Goal: Transaction & Acquisition: Purchase product/service

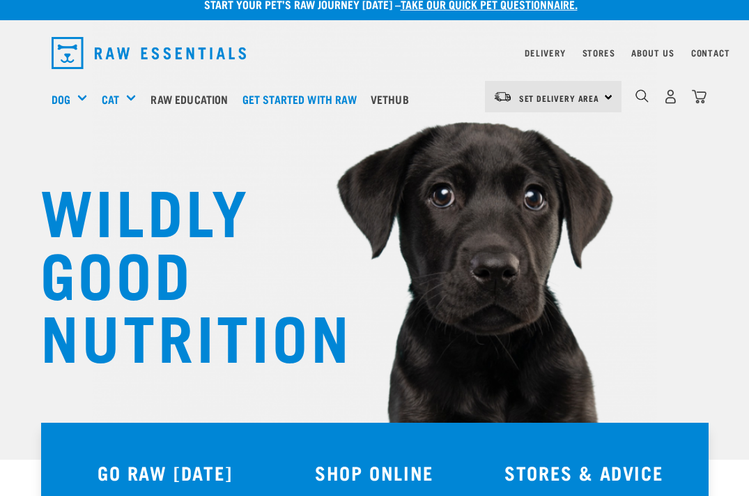
scroll to position [15, 0]
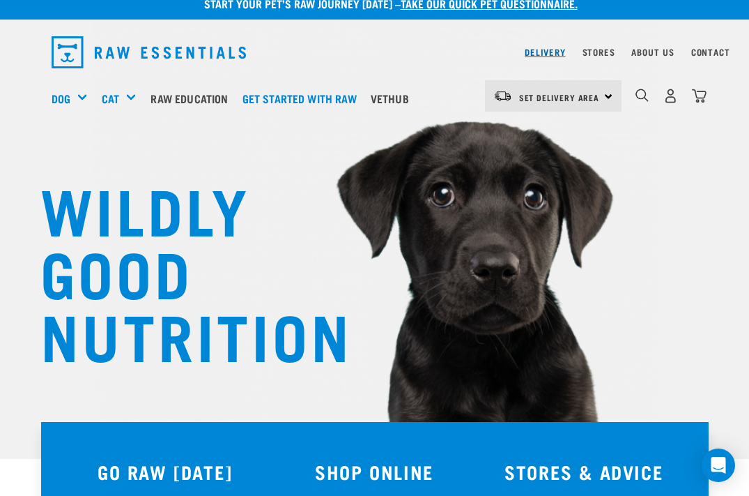
click at [556, 50] on link "Delivery" at bounding box center [545, 51] width 40 height 5
click at [613, 96] on div "Set Delivery Area North Island South Island" at bounding box center [553, 95] width 137 height 31
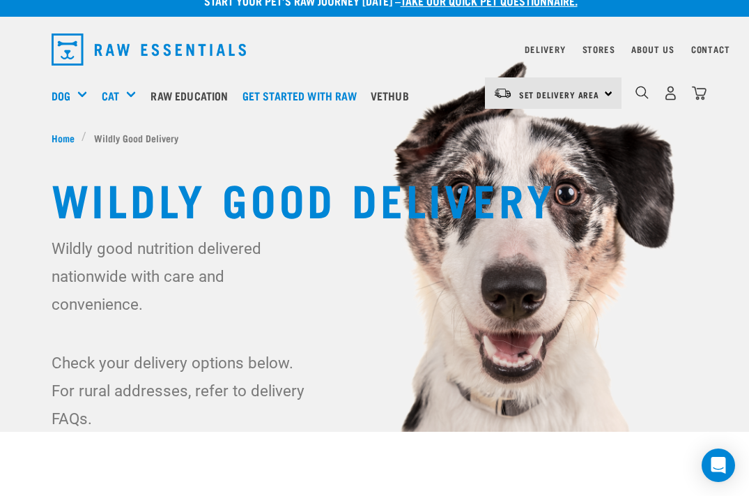
scroll to position [19, 0]
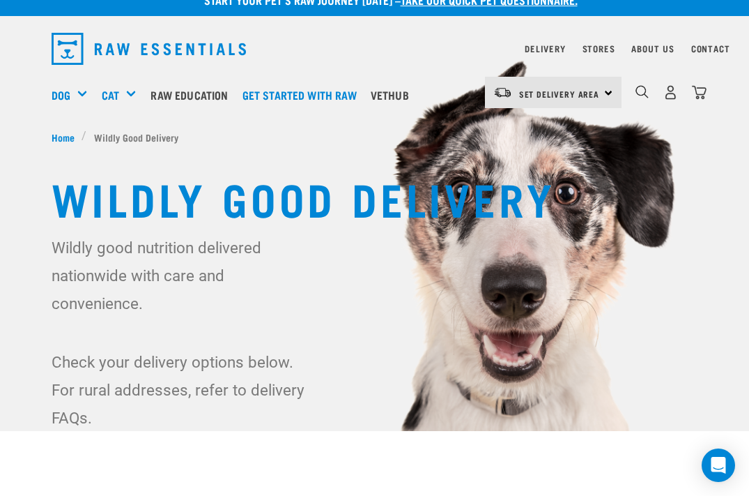
click at [606, 89] on div "Set Delivery Area [GEOGRAPHIC_DATA]" at bounding box center [553, 92] width 137 height 31
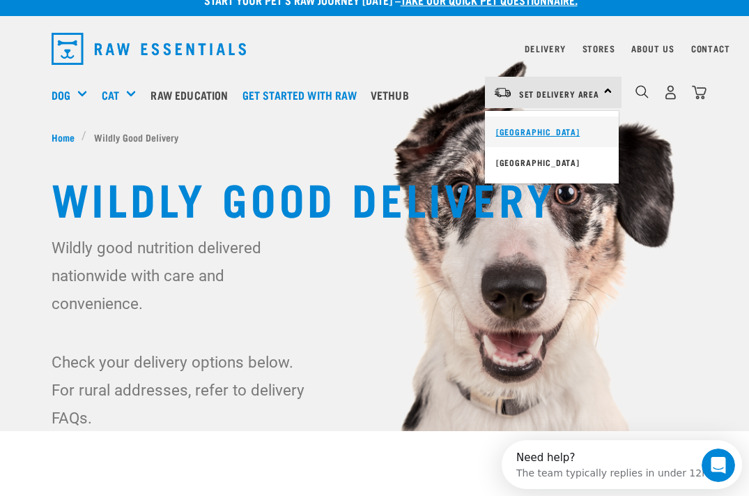
scroll to position [0, 0]
click at [521, 133] on link "[GEOGRAPHIC_DATA]" at bounding box center [552, 131] width 134 height 31
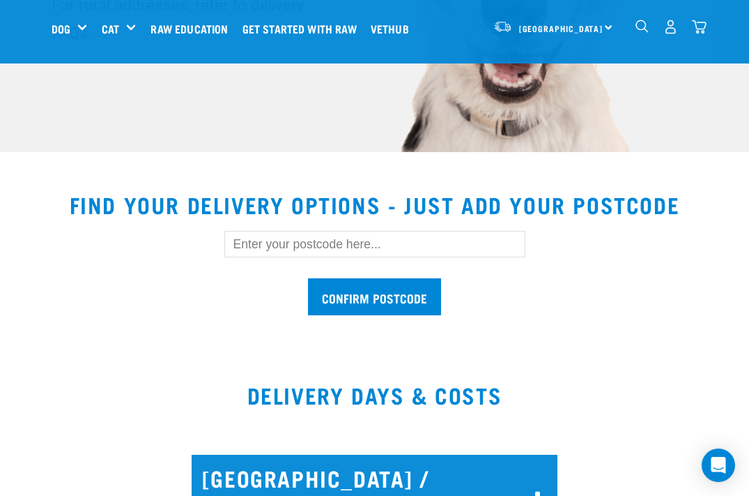
scroll to position [312, 0]
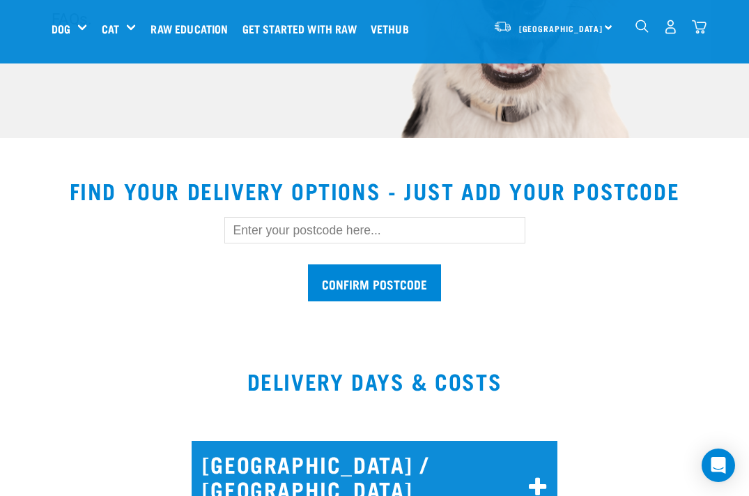
click at [349, 227] on input "text" at bounding box center [374, 230] width 301 height 26
type input "3510"
click at [401, 289] on input "Confirm postcode" at bounding box center [374, 282] width 133 height 37
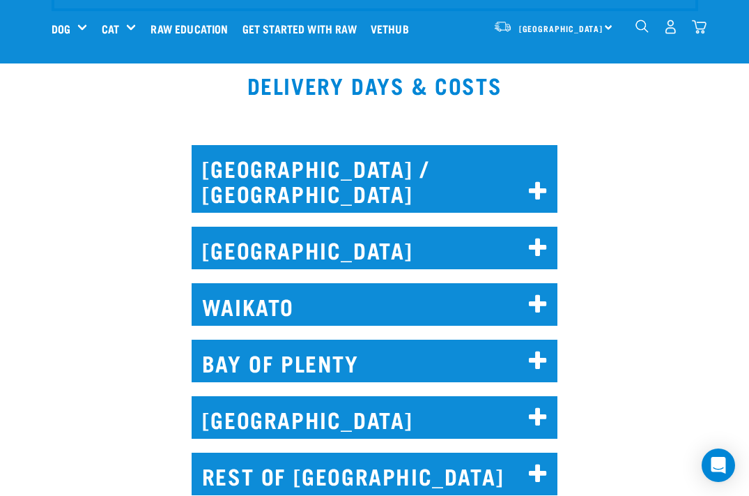
scroll to position [905, 0]
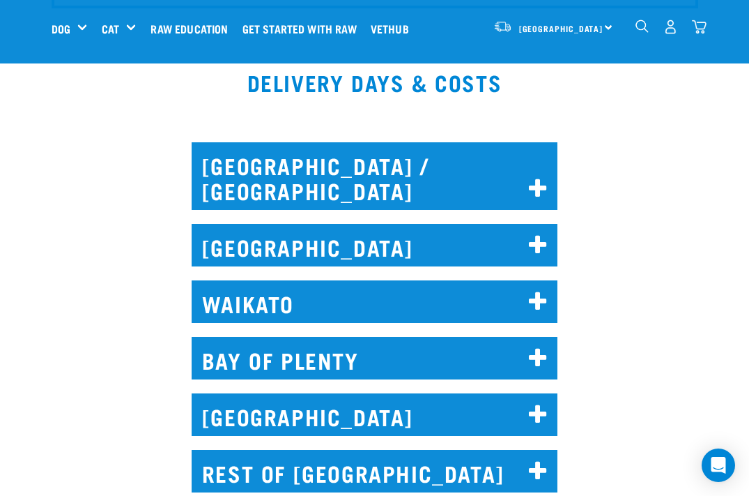
click at [487, 287] on h2 "WAIKATO" at bounding box center [375, 301] width 367 height 43
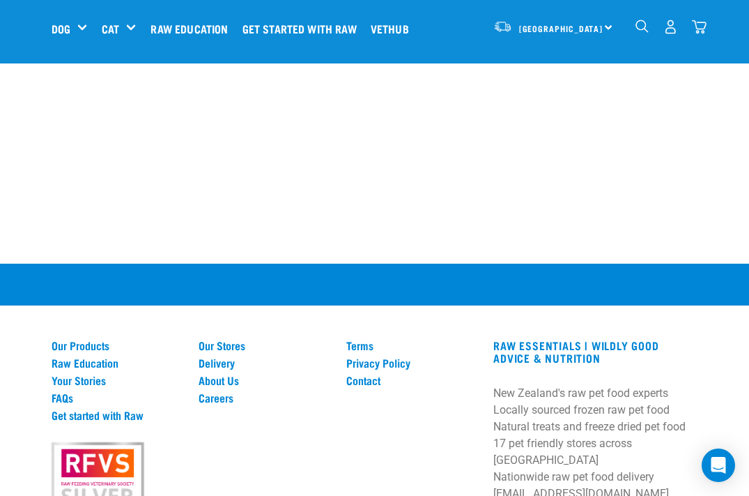
scroll to position [3169, 0]
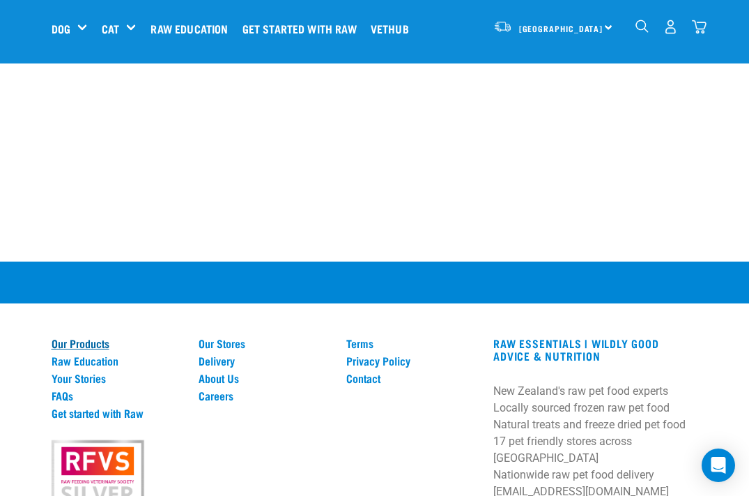
click at [84, 337] on link "Our Products" at bounding box center [117, 343] width 131 height 13
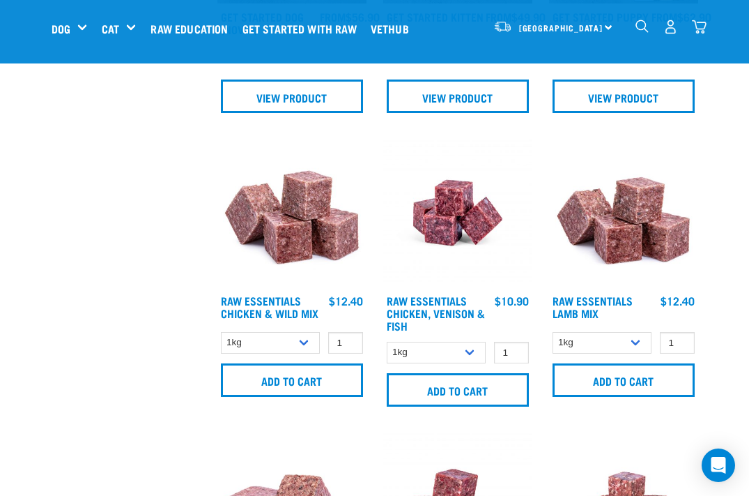
scroll to position [1384, 0]
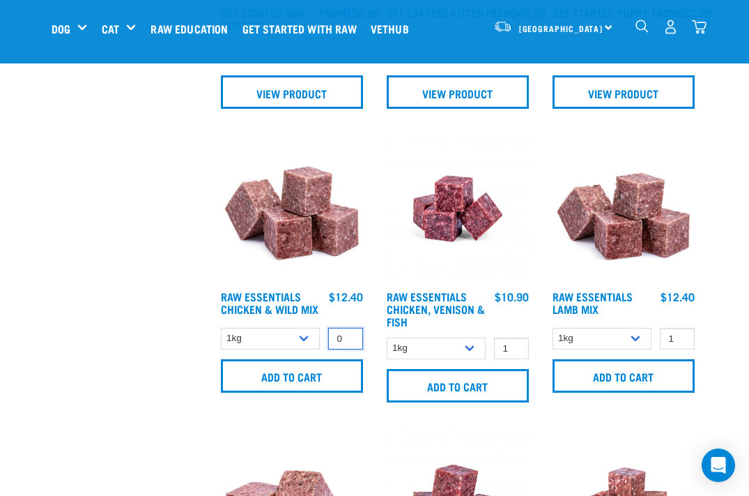
click at [346, 349] on input "0" at bounding box center [345, 339] width 35 height 22
click at [346, 349] on input "-1" at bounding box center [345, 339] width 35 height 22
click at [346, 349] on input "-2" at bounding box center [345, 339] width 35 height 22
click at [347, 345] on input "-1" at bounding box center [345, 339] width 35 height 22
click at [347, 345] on input "0" at bounding box center [345, 339] width 35 height 22
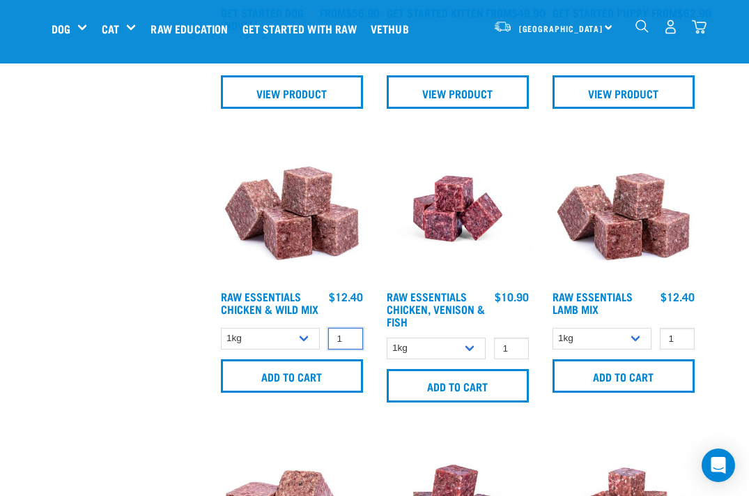
click at [347, 345] on input "1" at bounding box center [345, 339] width 35 height 22
click at [347, 345] on input "2" at bounding box center [345, 339] width 35 height 22
type input "3"
click at [346, 344] on input "3" at bounding box center [345, 339] width 35 height 22
type input "2"
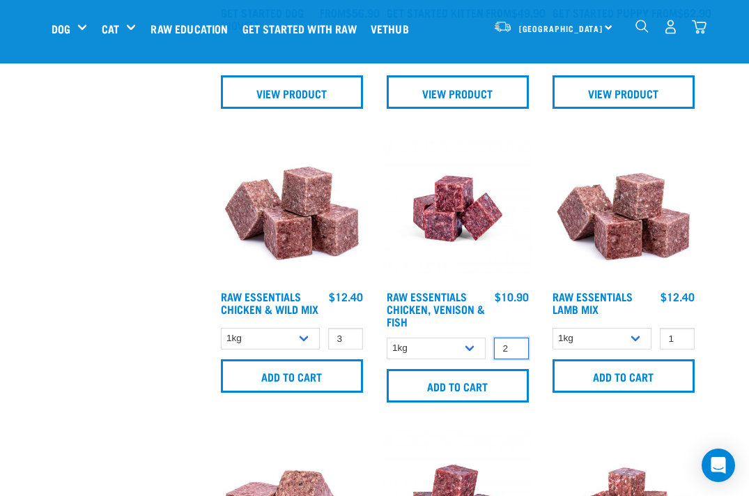
click at [514, 346] on input "2" at bounding box center [511, 348] width 35 height 22
type input "2"
click at [679, 336] on input "2" at bounding box center [677, 339] width 35 height 22
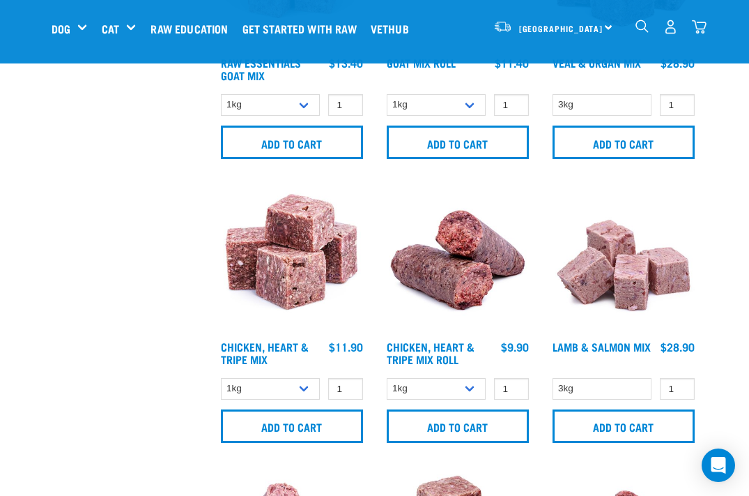
scroll to position [2198, 0]
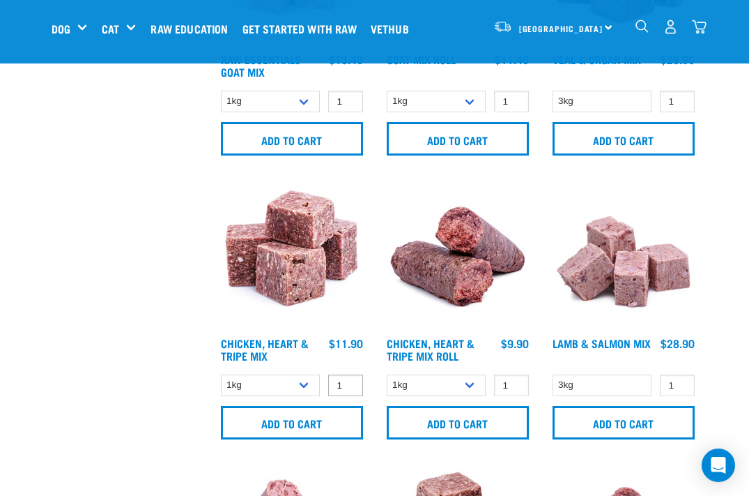
type input "2"
click at [346, 379] on input "2" at bounding box center [345, 385] width 35 height 22
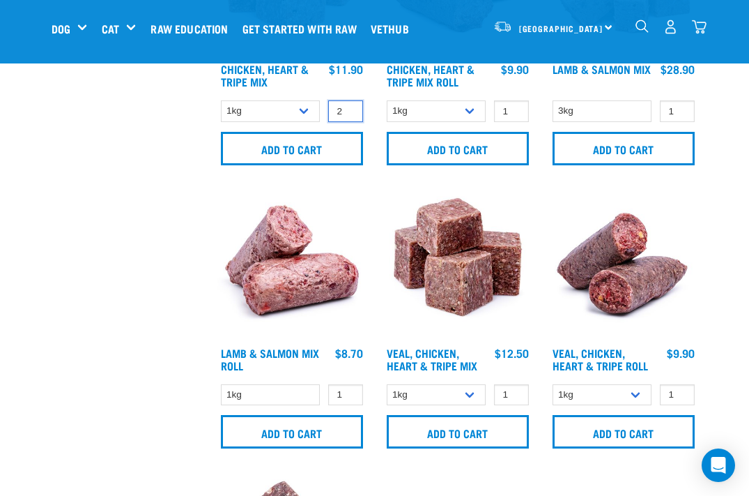
scroll to position [2474, 0]
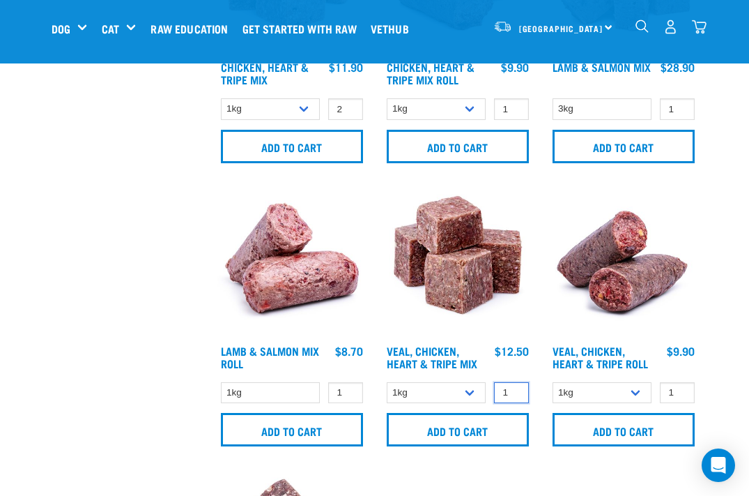
type input "2"
click at [514, 388] on input "2" at bounding box center [511, 393] width 35 height 22
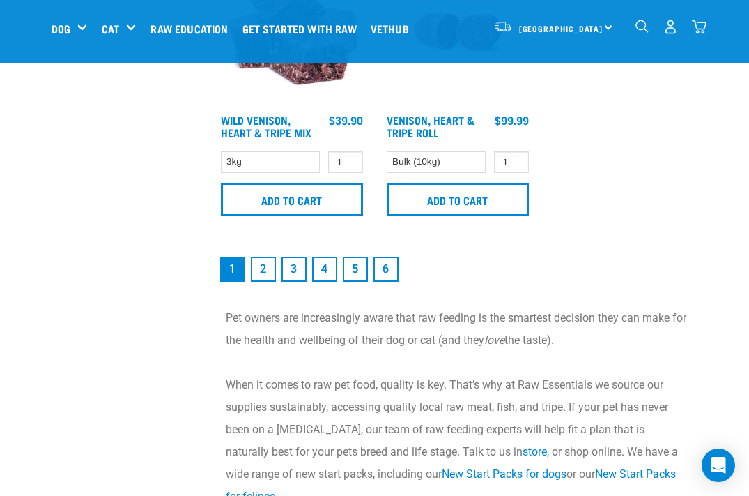
scroll to position [2990, 0]
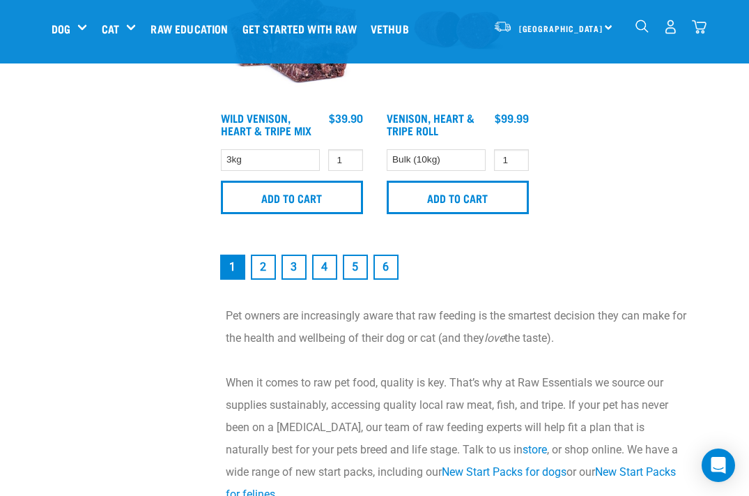
click at [261, 275] on link "2" at bounding box center [263, 266] width 25 height 25
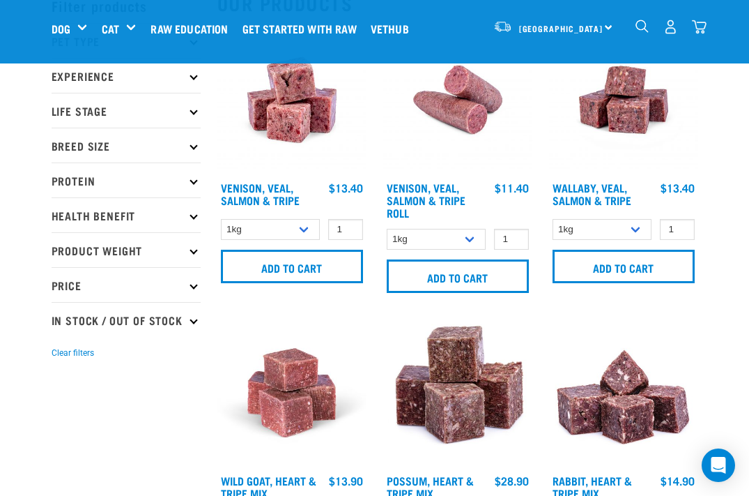
scroll to position [75, 0]
type input "2"
click at [678, 227] on input "2" at bounding box center [677, 230] width 35 height 22
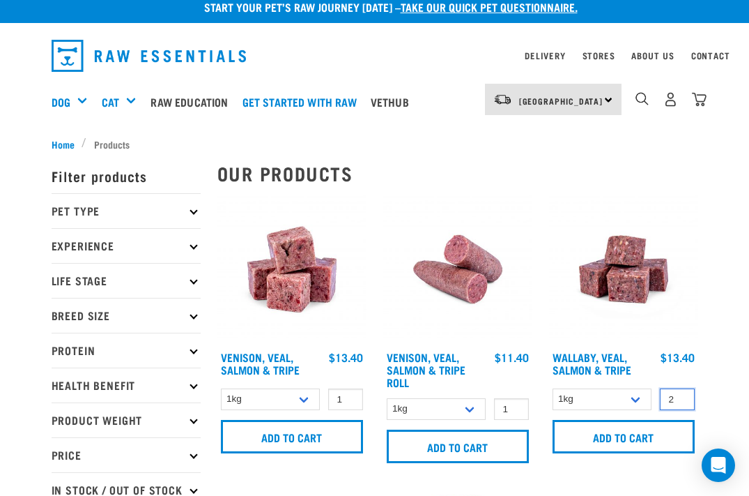
scroll to position [17, 0]
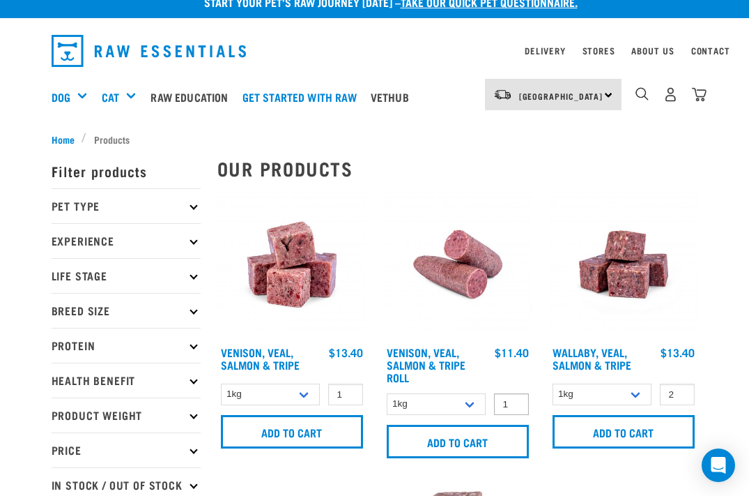
type input "0"
click at [512, 409] on input "0" at bounding box center [511, 404] width 35 height 22
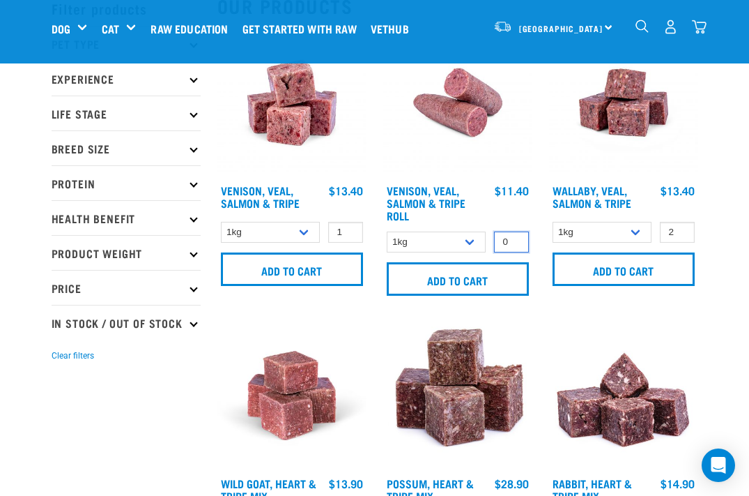
scroll to position [82, 0]
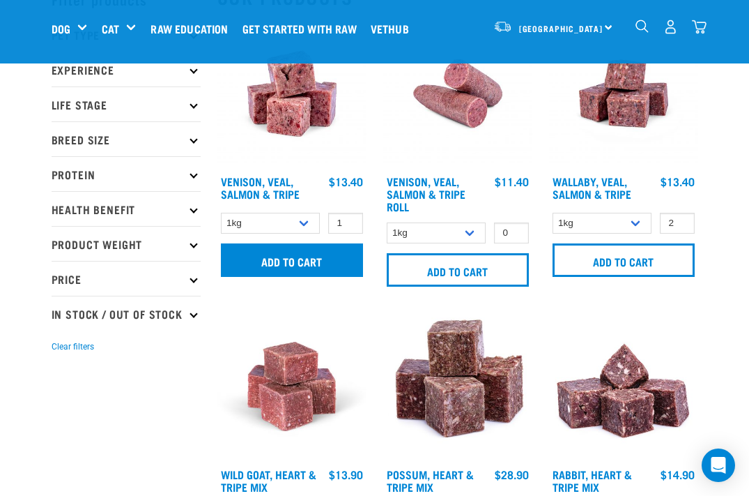
click at [308, 257] on input "Add to cart" at bounding box center [292, 259] width 142 height 33
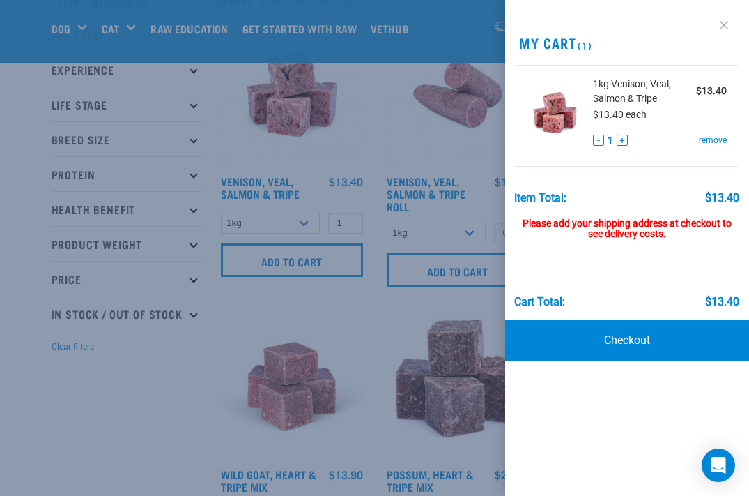
click at [727, 23] on link at bounding box center [724, 25] width 22 height 22
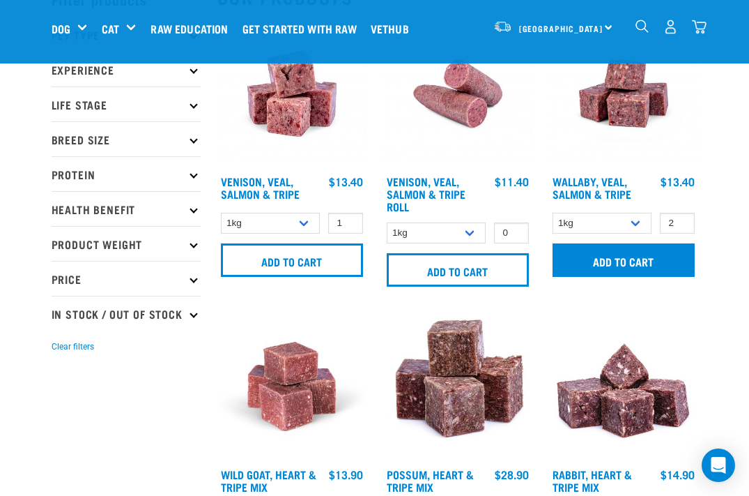
click at [646, 253] on input "Add to cart" at bounding box center [624, 259] width 142 height 33
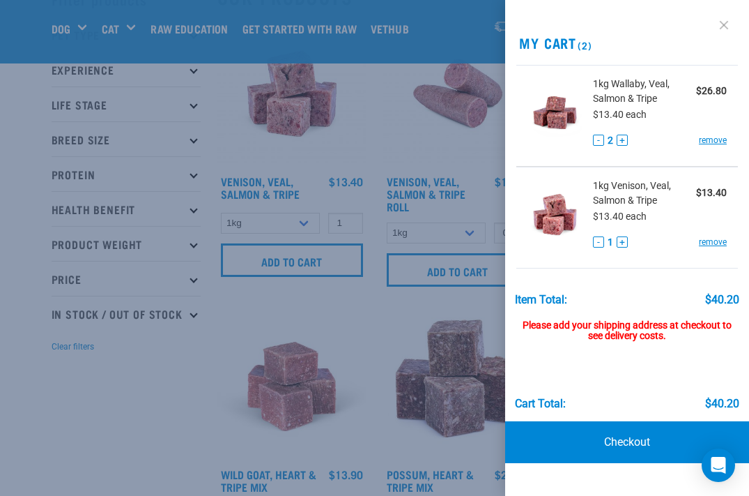
click at [723, 26] on link at bounding box center [724, 25] width 22 height 22
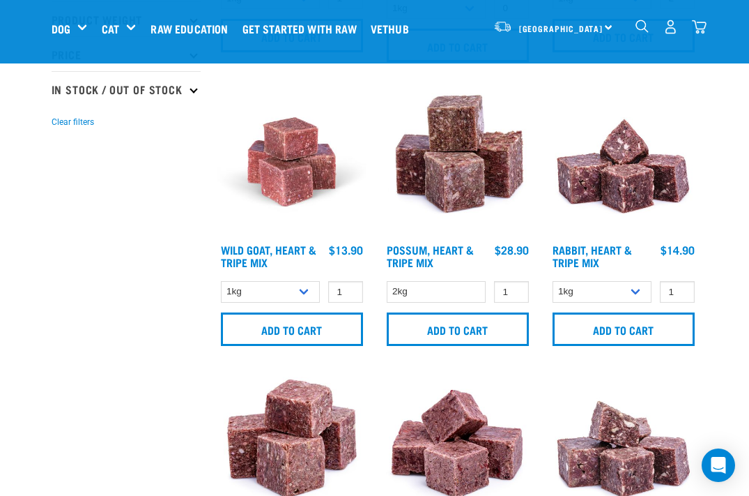
scroll to position [308, 0]
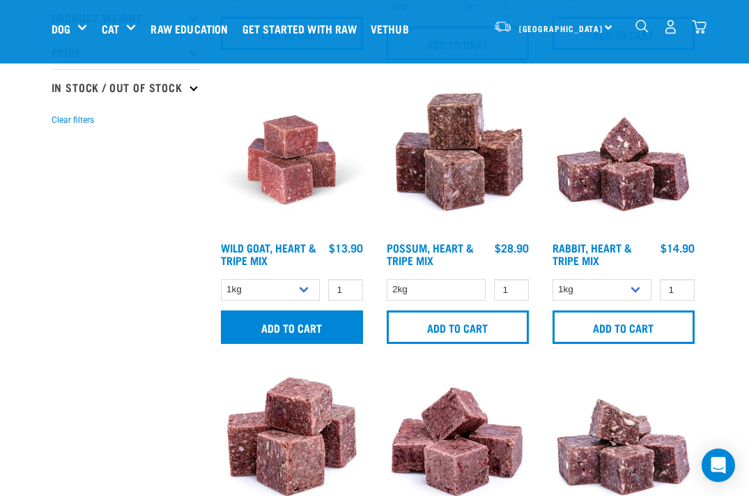
click at [316, 319] on input "Add to cart" at bounding box center [292, 326] width 142 height 33
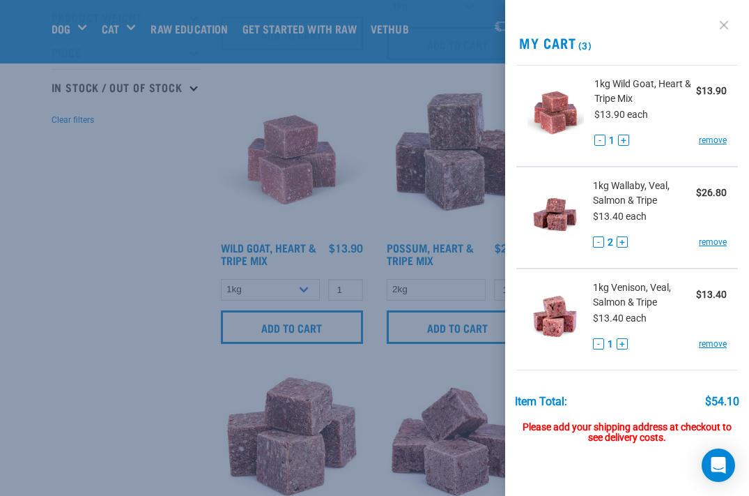
click at [724, 23] on link at bounding box center [724, 25] width 22 height 22
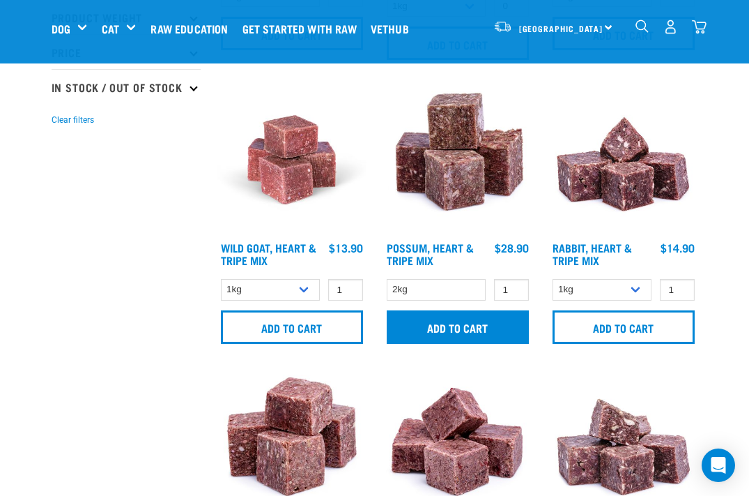
click at [422, 328] on input "Add to cart" at bounding box center [458, 326] width 142 height 33
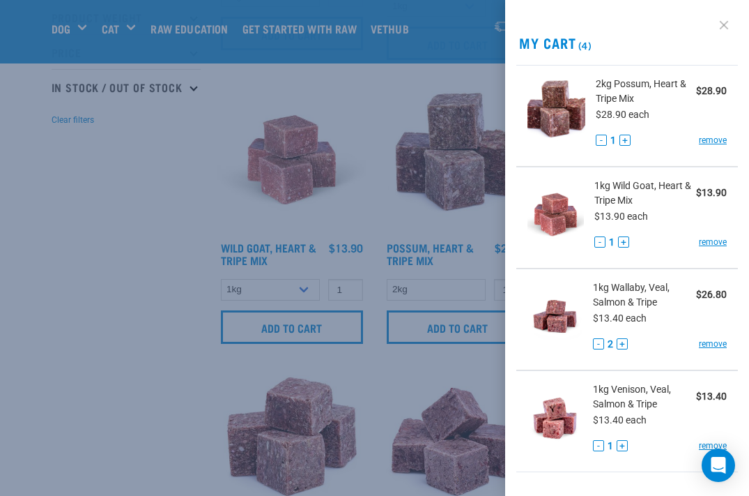
click at [724, 20] on link at bounding box center [724, 25] width 22 height 22
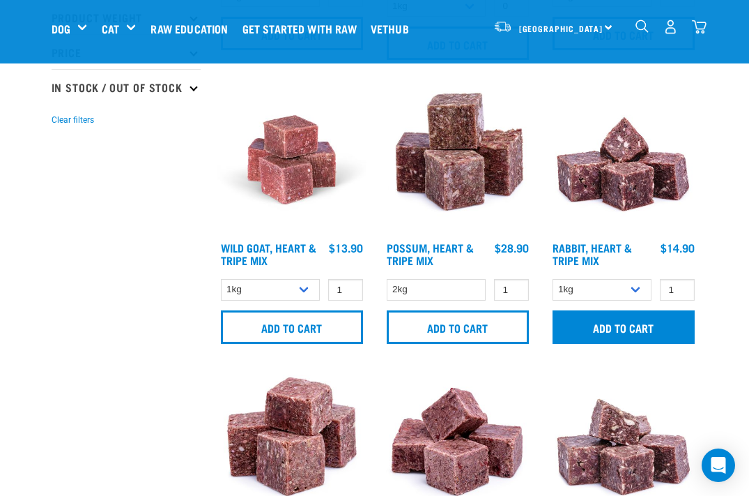
click at [643, 328] on input "Add to cart" at bounding box center [624, 326] width 142 height 33
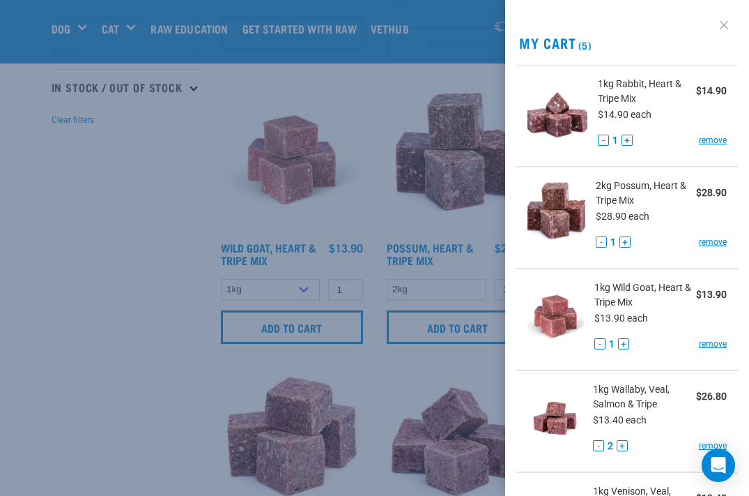
click at [724, 27] on link at bounding box center [724, 25] width 22 height 22
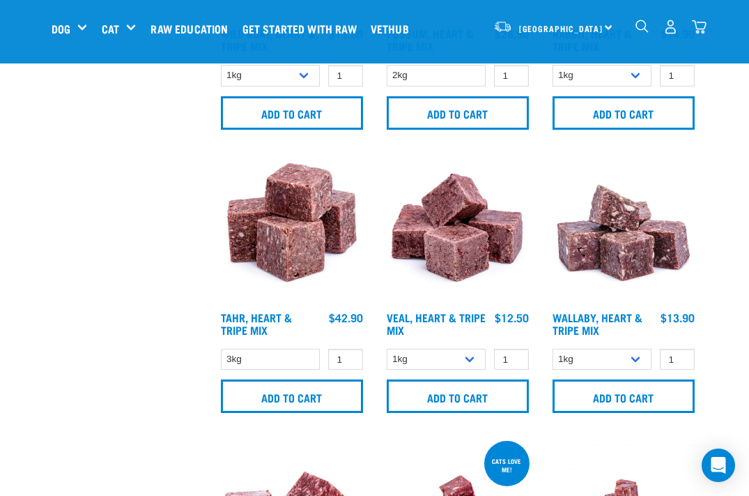
scroll to position [565, 0]
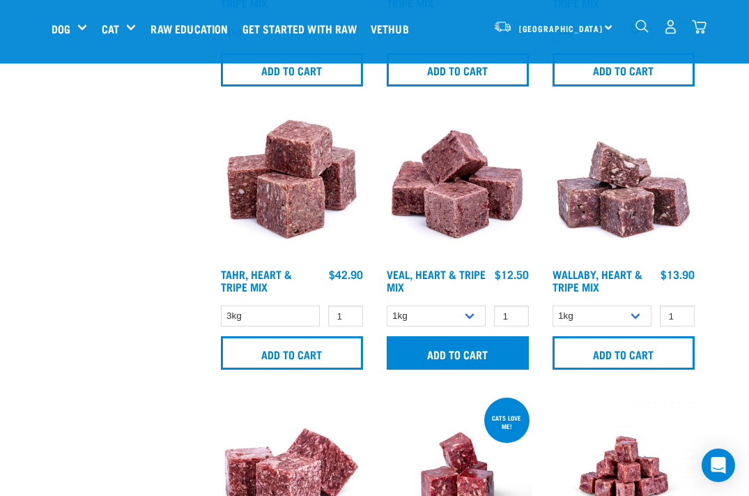
click at [452, 351] on input "Add to cart" at bounding box center [458, 352] width 142 height 33
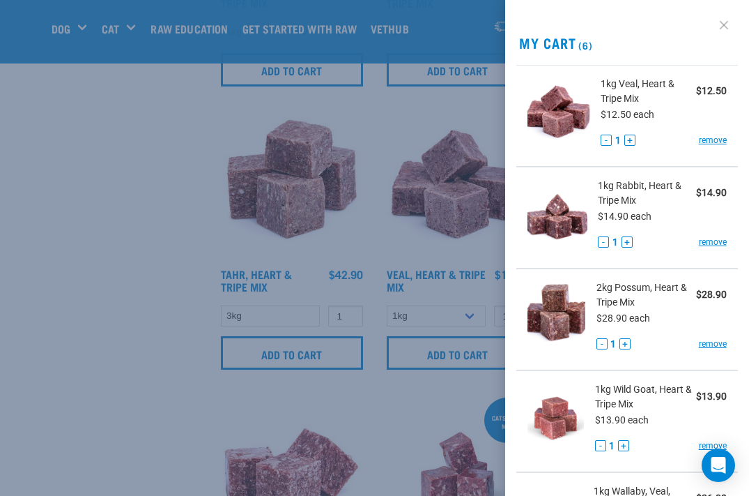
click at [724, 22] on link at bounding box center [724, 25] width 22 height 22
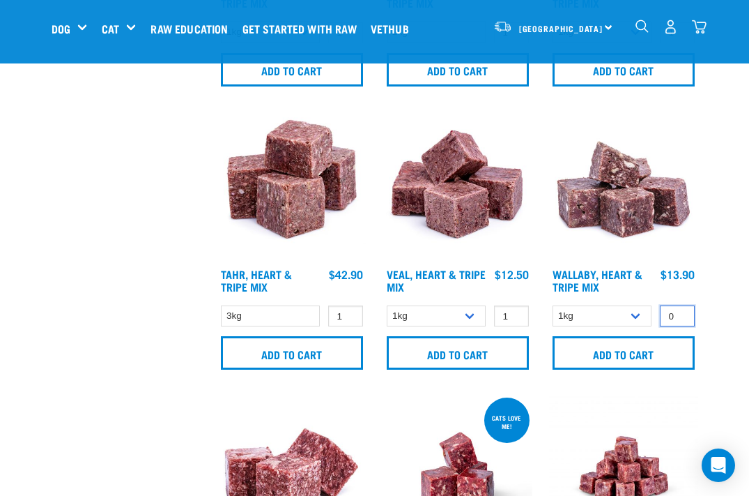
click at [679, 321] on input "0" at bounding box center [677, 316] width 35 height 22
click at [678, 314] on input "1" at bounding box center [677, 316] width 35 height 22
type input "2"
click at [678, 314] on input "2" at bounding box center [677, 316] width 35 height 22
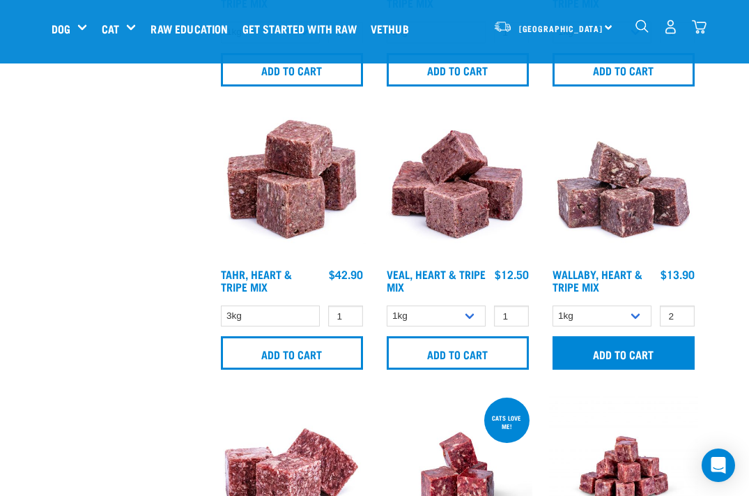
click at [637, 354] on input "Add to cart" at bounding box center [624, 352] width 142 height 33
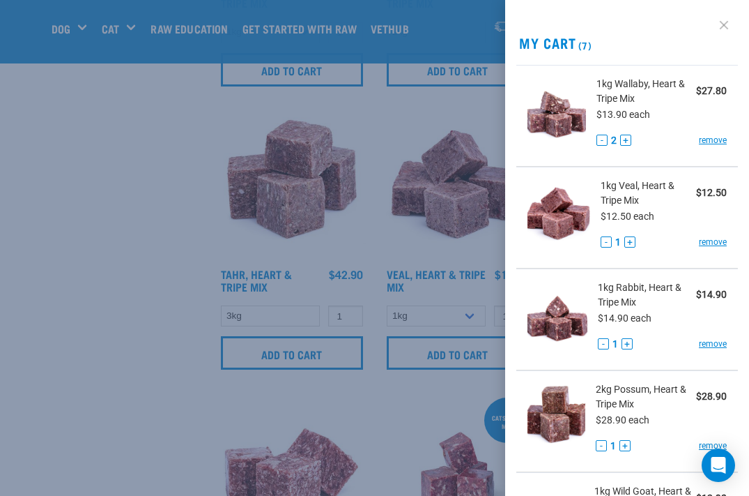
click at [725, 23] on link at bounding box center [724, 25] width 22 height 22
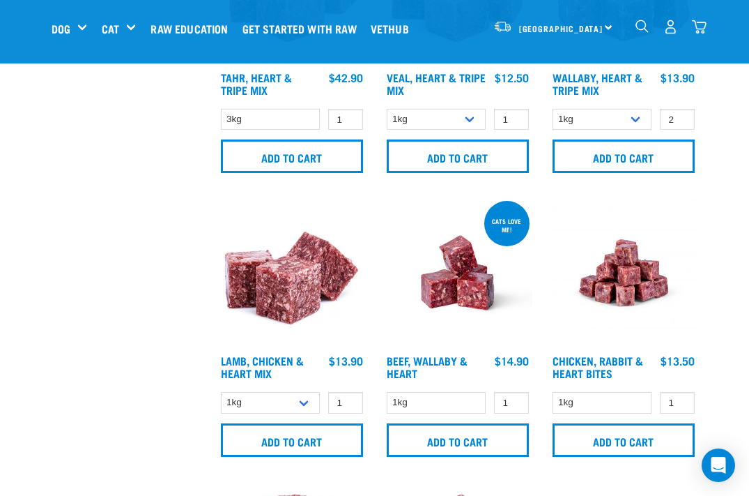
scroll to position [762, 0]
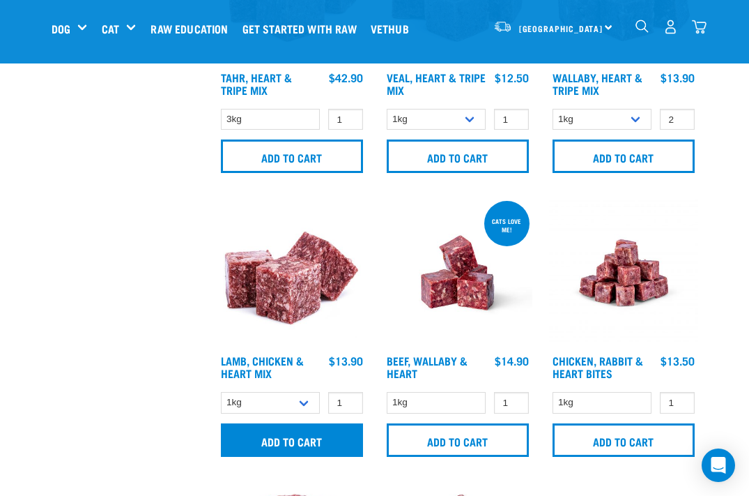
click at [314, 437] on input "Add to cart" at bounding box center [292, 439] width 142 height 33
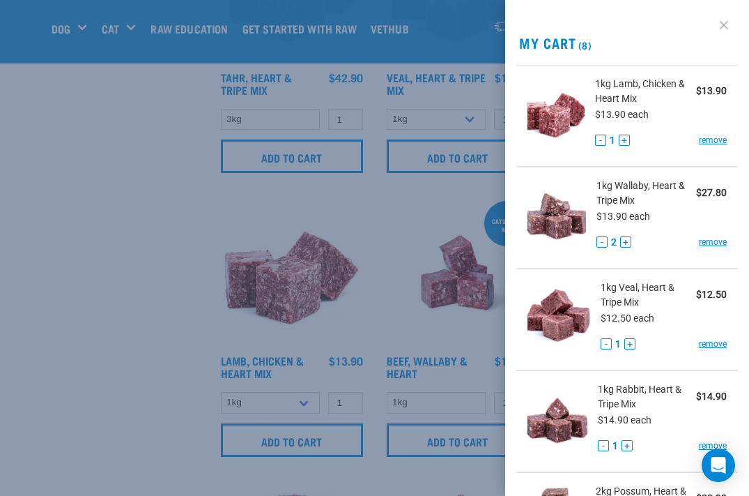
click at [724, 25] on link at bounding box center [724, 25] width 22 height 22
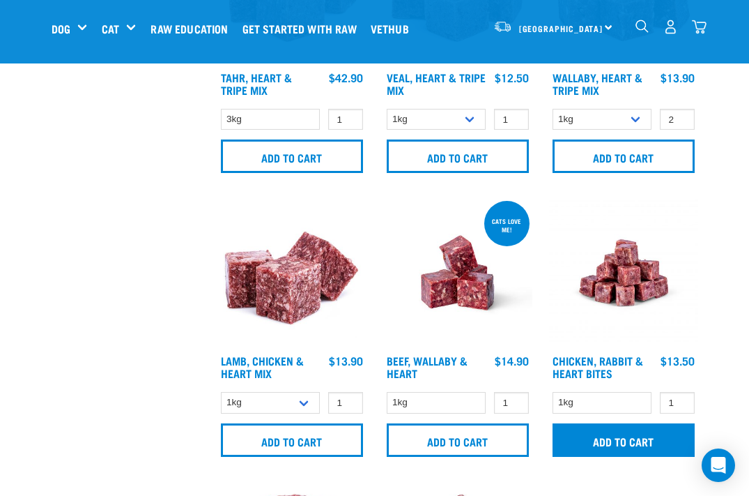
click at [641, 433] on input "Add to cart" at bounding box center [624, 439] width 142 height 33
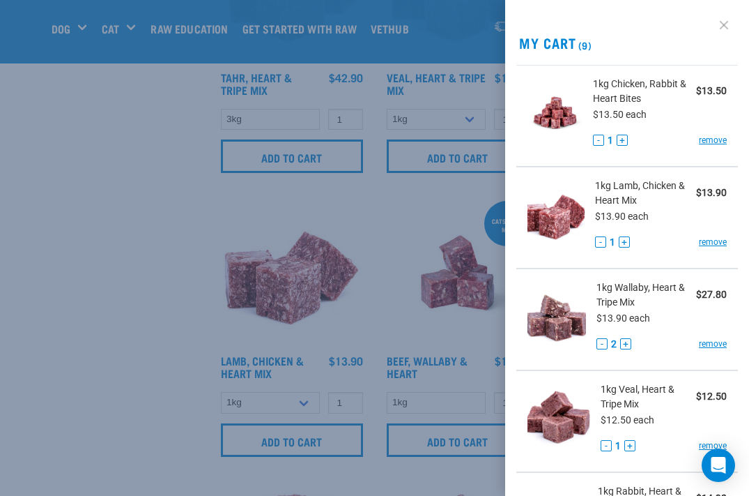
click at [719, 24] on link at bounding box center [724, 25] width 22 height 22
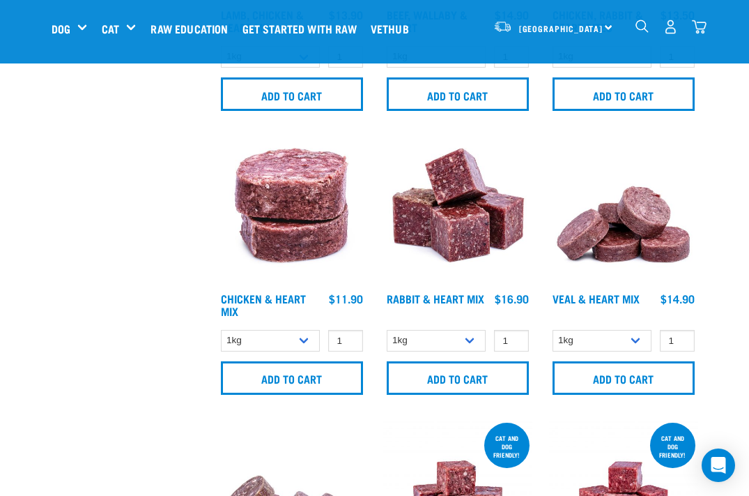
scroll to position [1111, 0]
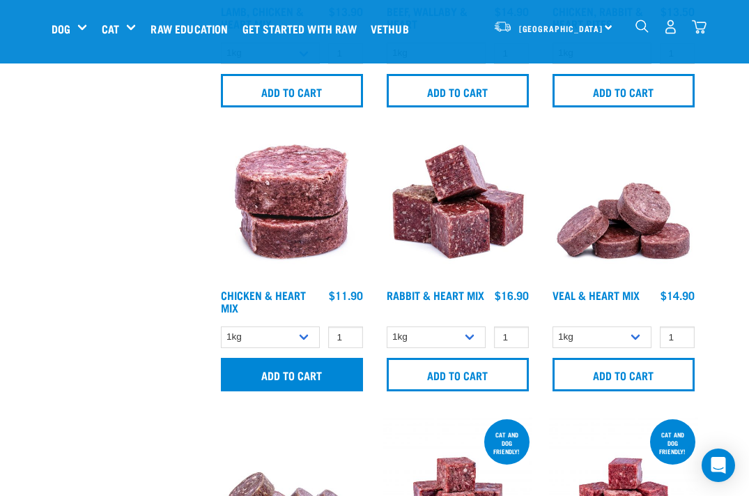
click at [307, 370] on input "Add to cart" at bounding box center [292, 374] width 142 height 33
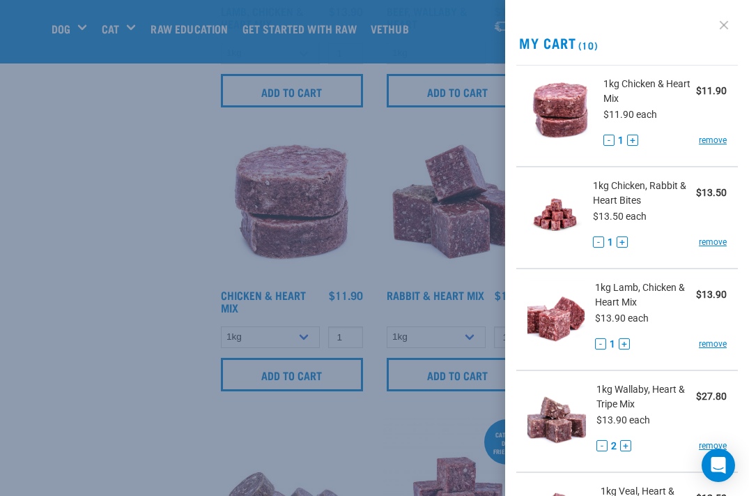
click at [725, 22] on link at bounding box center [724, 25] width 22 height 22
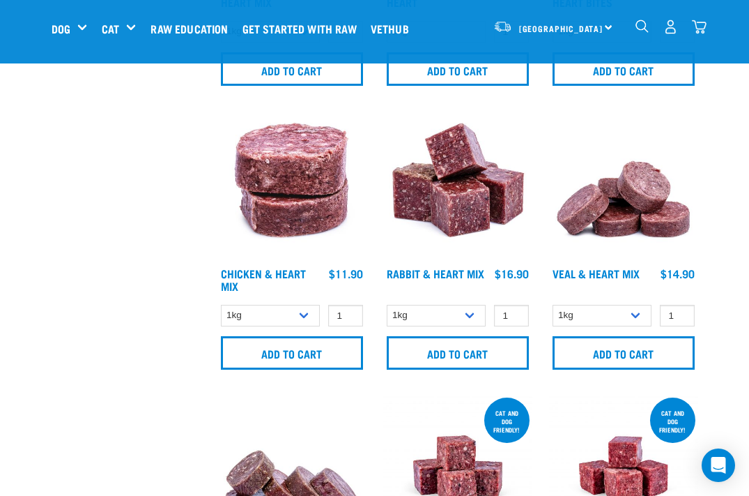
scroll to position [1132, 0]
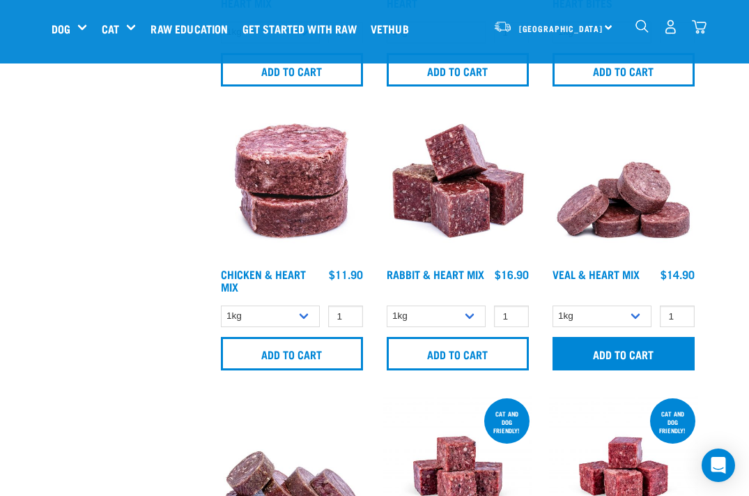
click at [645, 356] on input "Add to cart" at bounding box center [624, 353] width 142 height 33
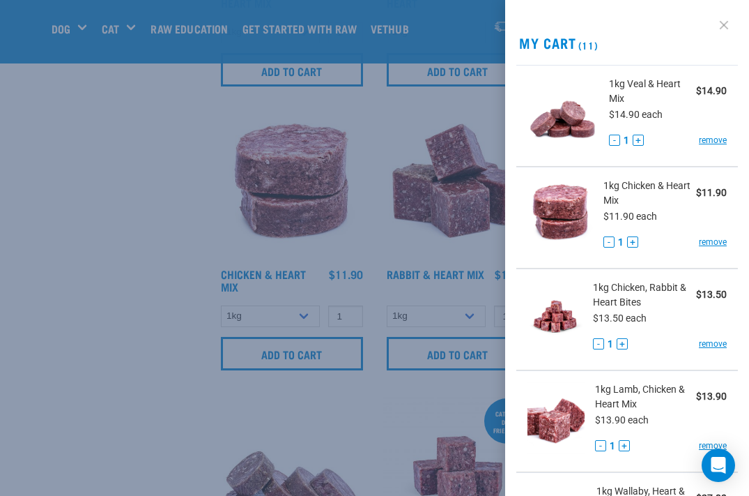
click at [724, 23] on link at bounding box center [724, 25] width 22 height 22
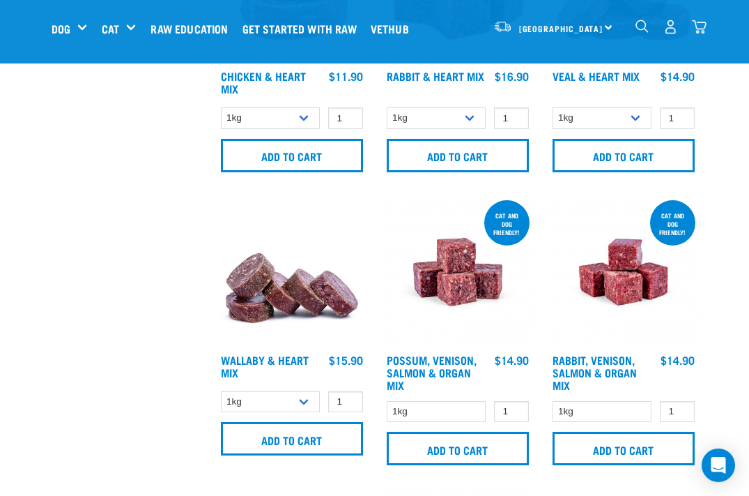
scroll to position [1338, 0]
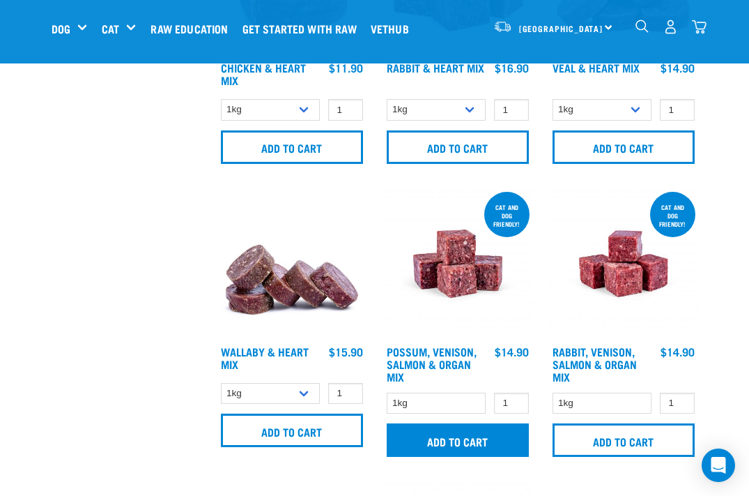
click at [457, 438] on input "Add to cart" at bounding box center [458, 439] width 142 height 33
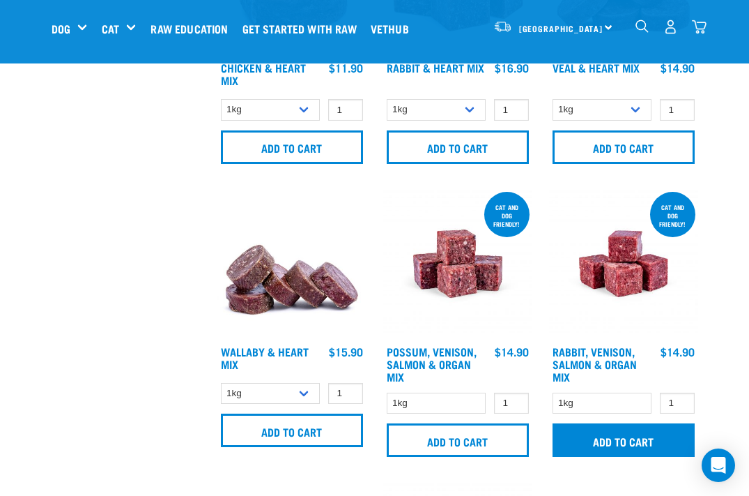
click at [666, 443] on input "Add to cart" at bounding box center [624, 439] width 142 height 33
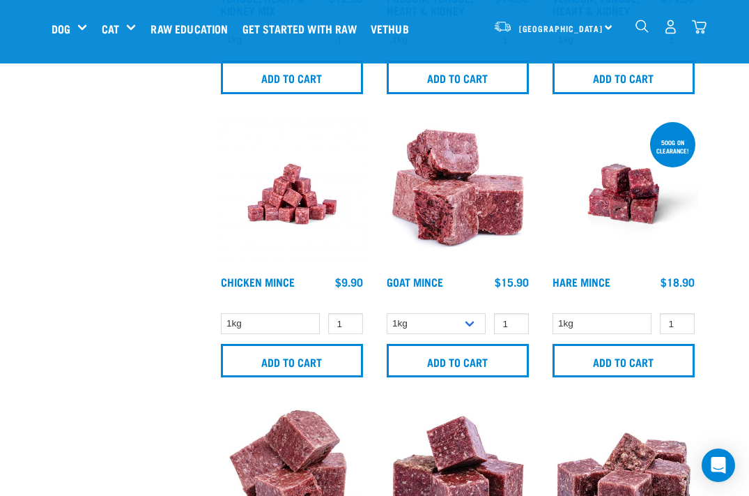
scroll to position [1987, 0]
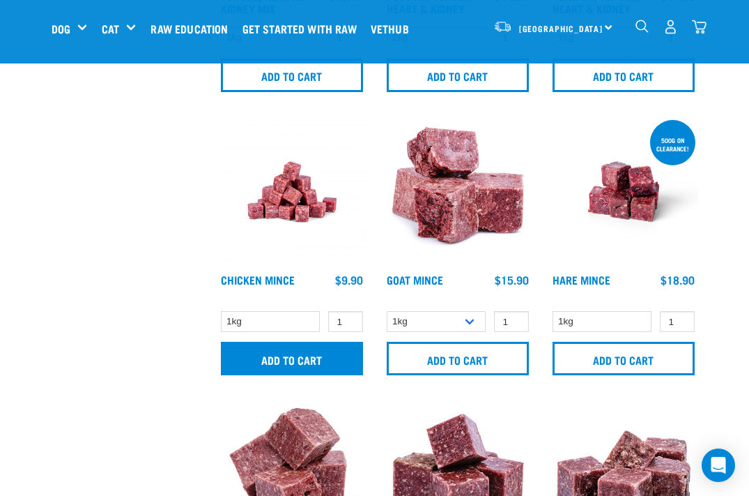
click at [343, 349] on input "Add to cart" at bounding box center [292, 358] width 142 height 33
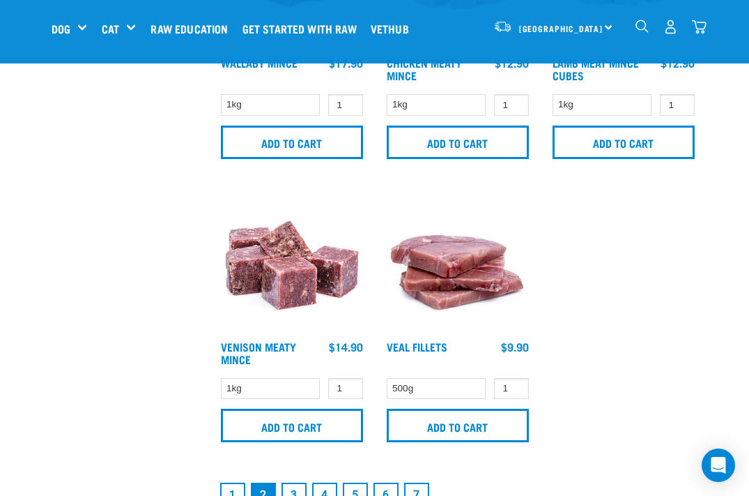
scroll to position [2771, 0]
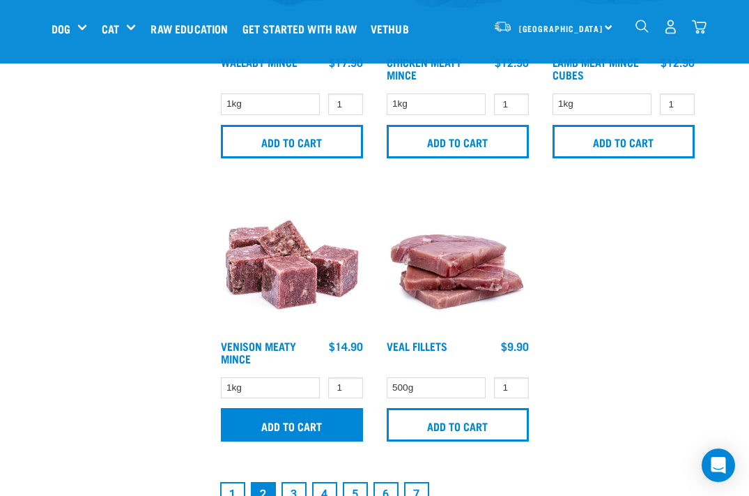
click at [340, 420] on input "Add to cart" at bounding box center [292, 424] width 142 height 33
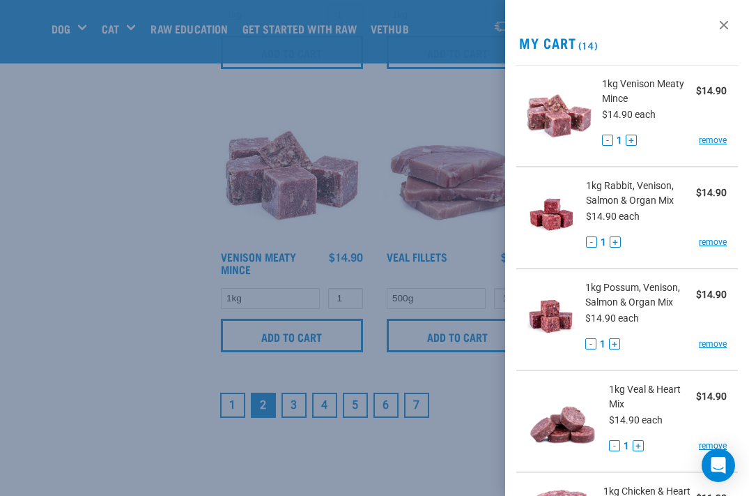
scroll to position [2860, 0]
click at [296, 406] on div at bounding box center [374, 248] width 749 height 496
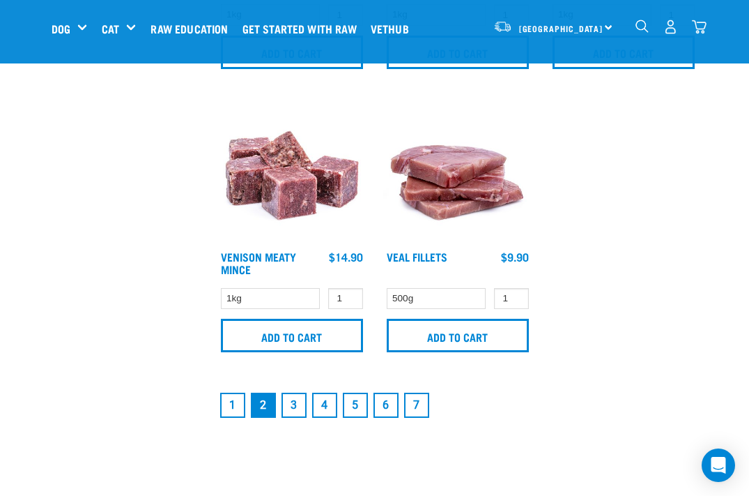
click at [296, 406] on link "3" at bounding box center [294, 404] width 25 height 25
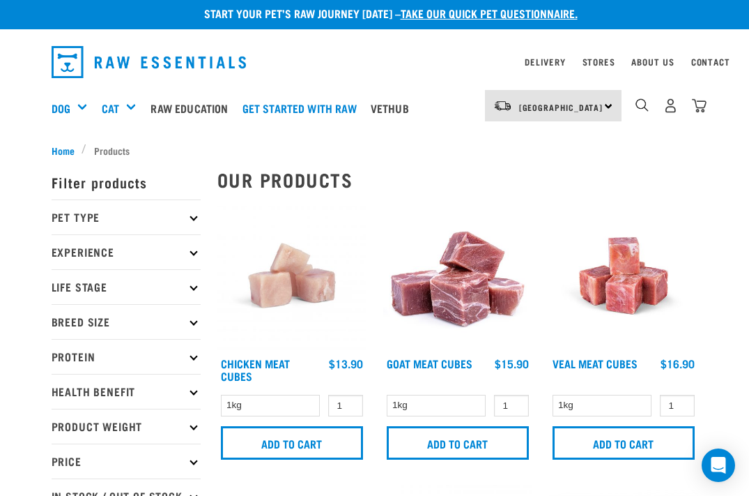
scroll to position [10, 0]
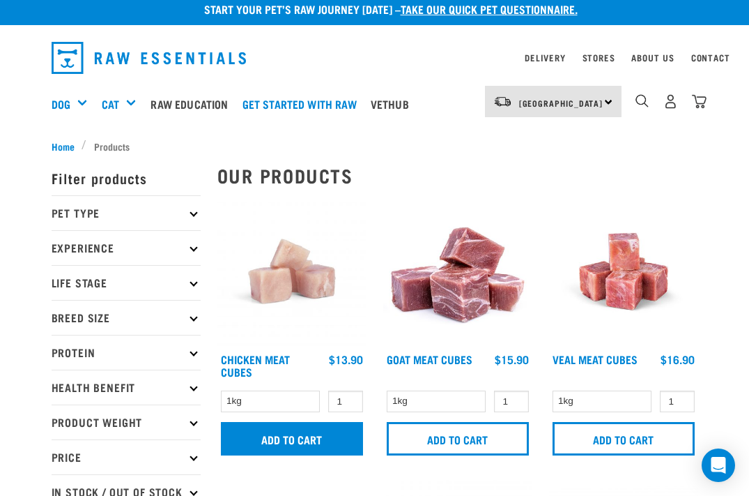
click at [307, 433] on input "Add to cart" at bounding box center [292, 438] width 142 height 33
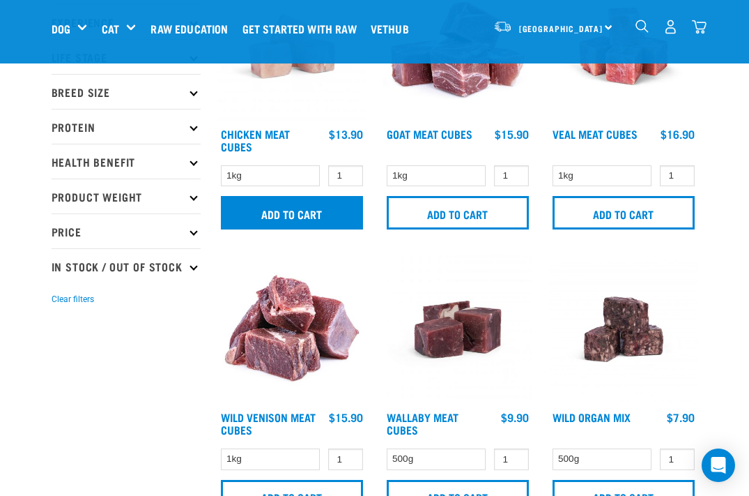
scroll to position [339, 0]
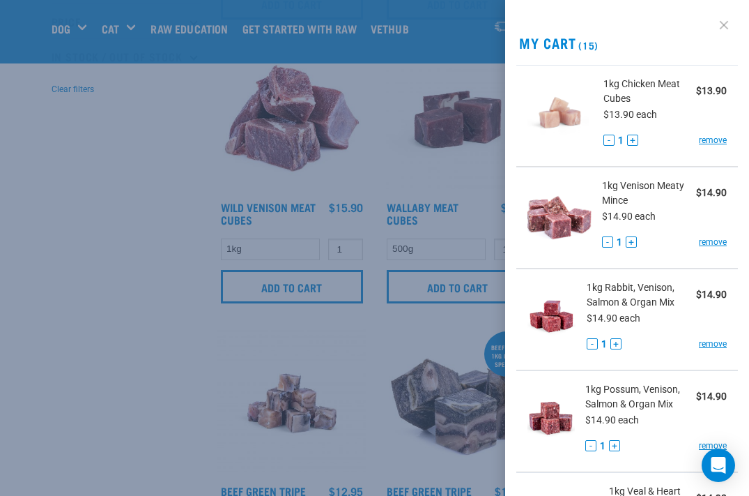
click at [724, 27] on link at bounding box center [724, 25] width 22 height 22
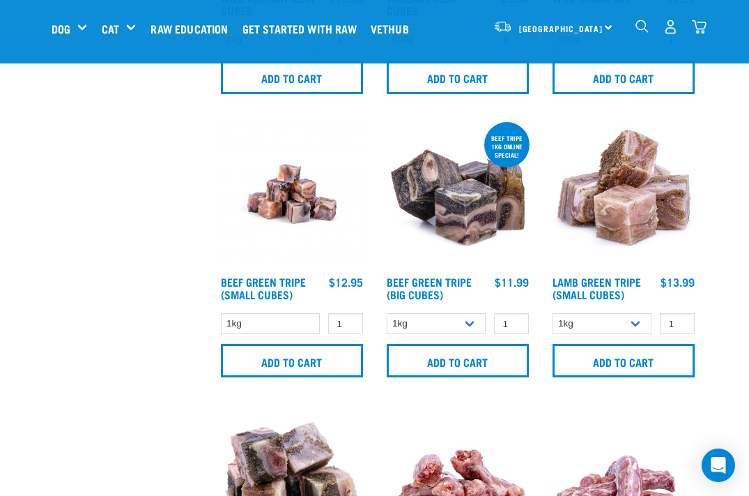
scroll to position [550, 0]
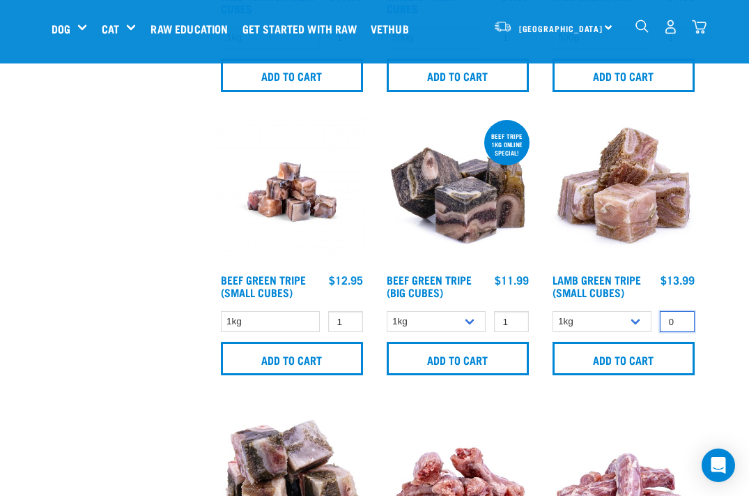
click at [682, 324] on input "0" at bounding box center [677, 322] width 35 height 22
click at [682, 320] on input "1" at bounding box center [677, 322] width 35 height 22
click at [679, 321] on input "0" at bounding box center [677, 322] width 35 height 22
click at [680, 317] on input "1" at bounding box center [677, 322] width 35 height 22
click at [681, 318] on input "2" at bounding box center [677, 322] width 35 height 22
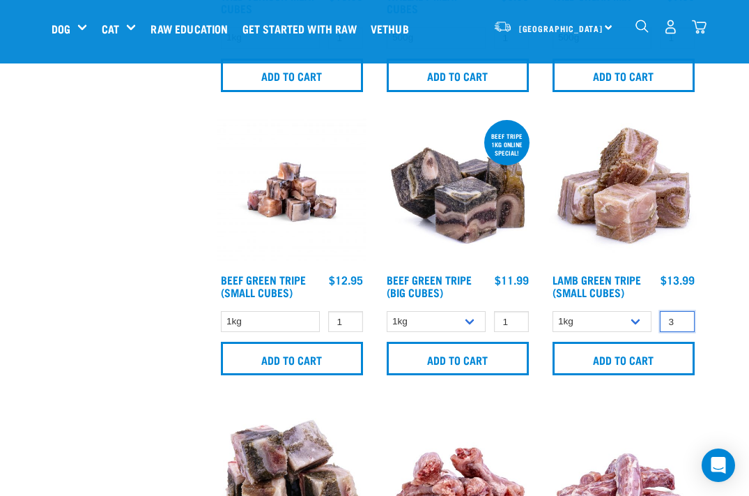
click at [682, 317] on input "3" at bounding box center [677, 322] width 35 height 22
type input "4"
click at [682, 316] on input "4" at bounding box center [677, 322] width 35 height 22
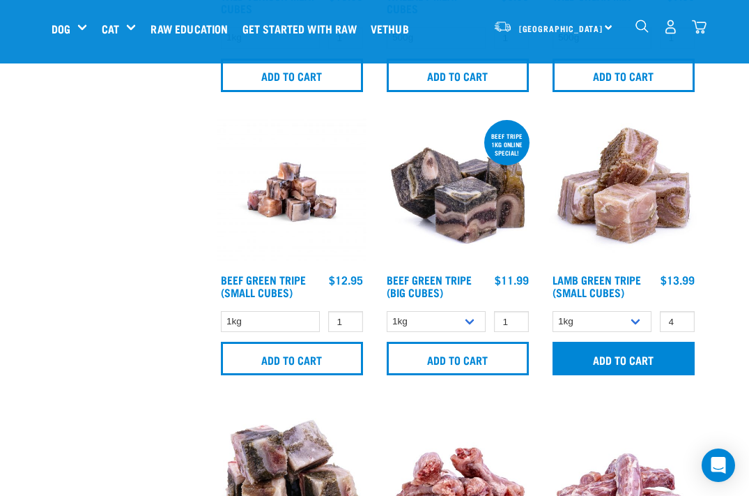
click at [632, 355] on input "Add to cart" at bounding box center [624, 358] width 142 height 33
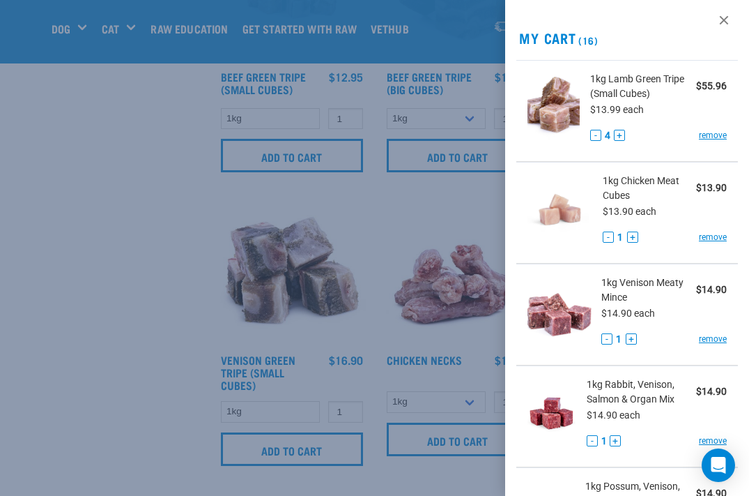
scroll to position [6, 0]
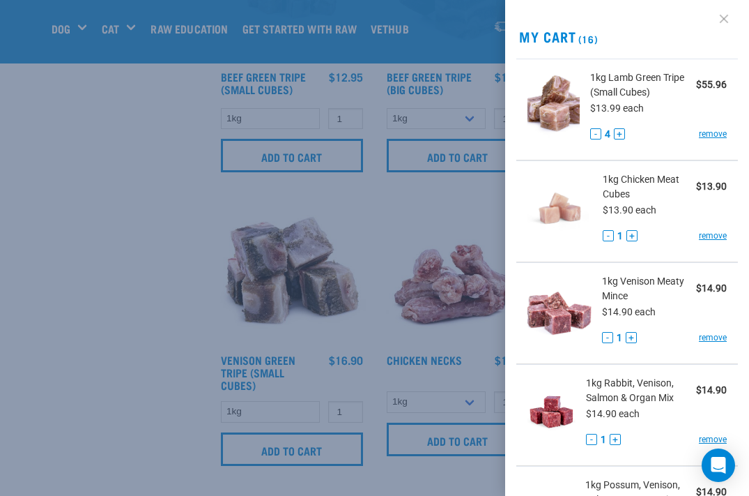
click at [728, 22] on link at bounding box center [724, 19] width 22 height 22
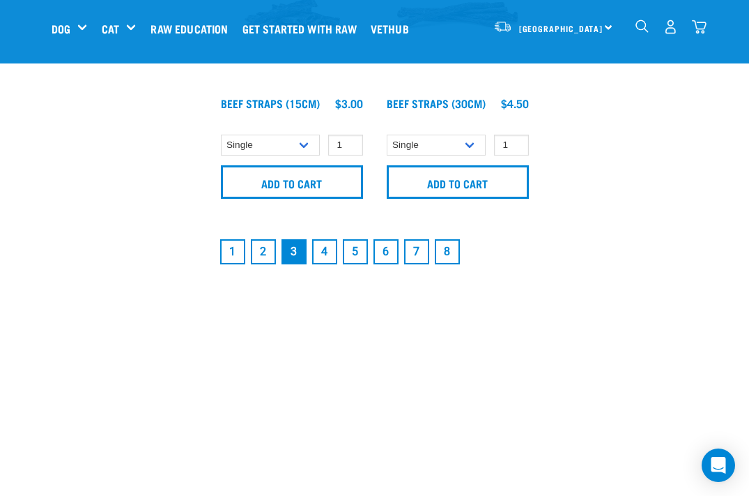
scroll to position [3019, 0]
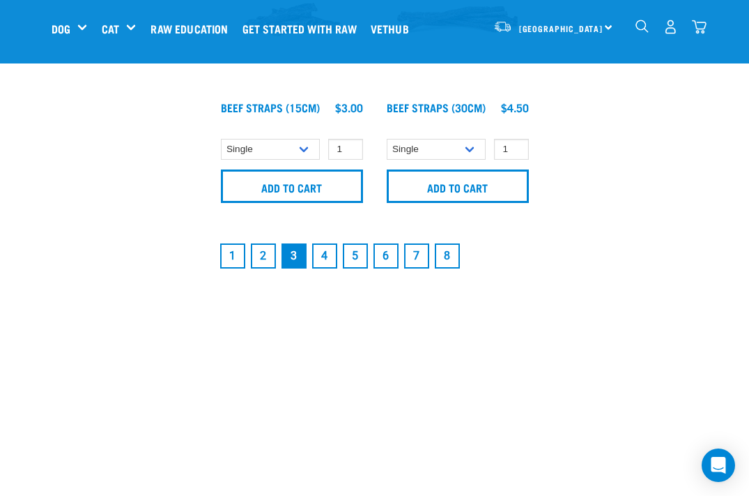
click at [326, 255] on link "4" at bounding box center [324, 255] width 25 height 25
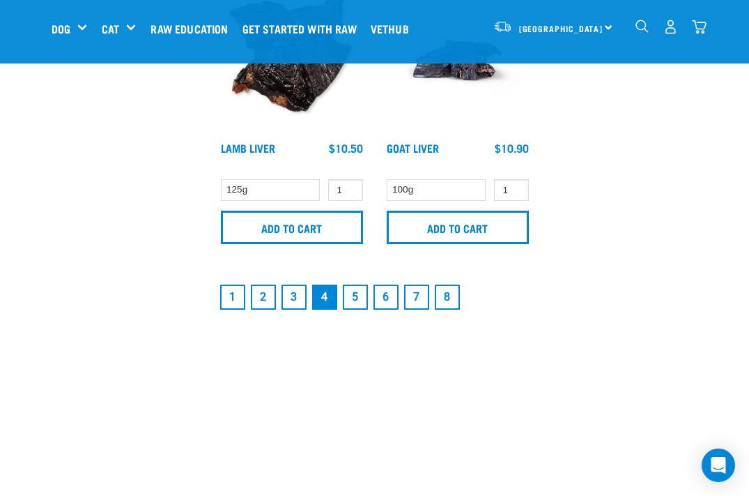
scroll to position [2974, 0]
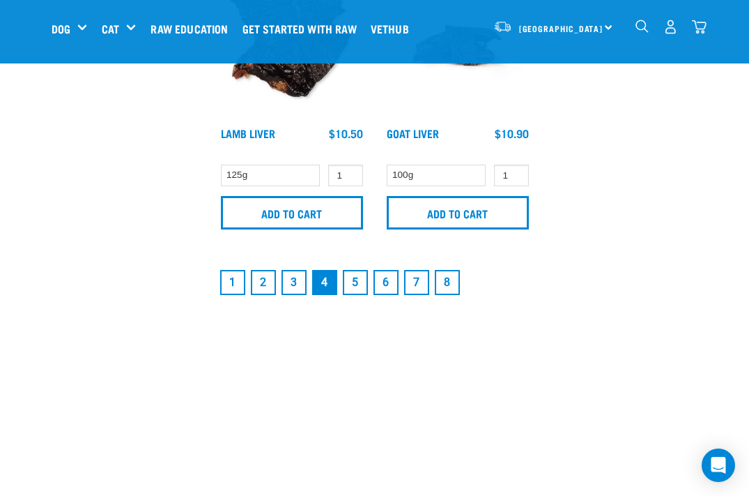
click at [354, 287] on link "5" at bounding box center [355, 282] width 25 height 25
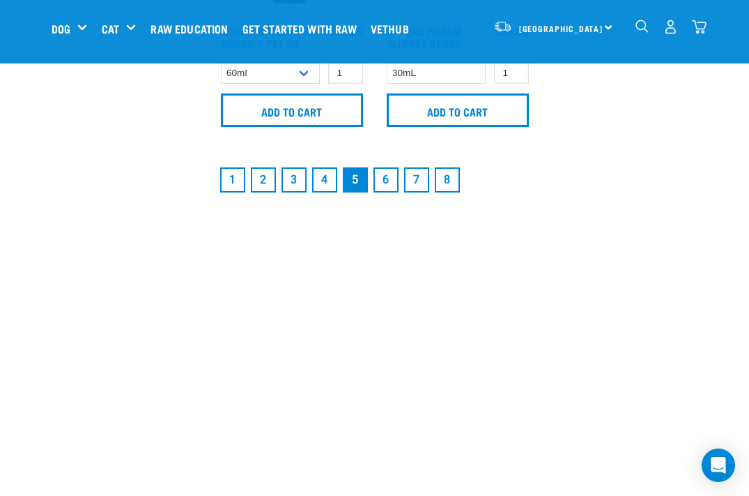
scroll to position [3128, 0]
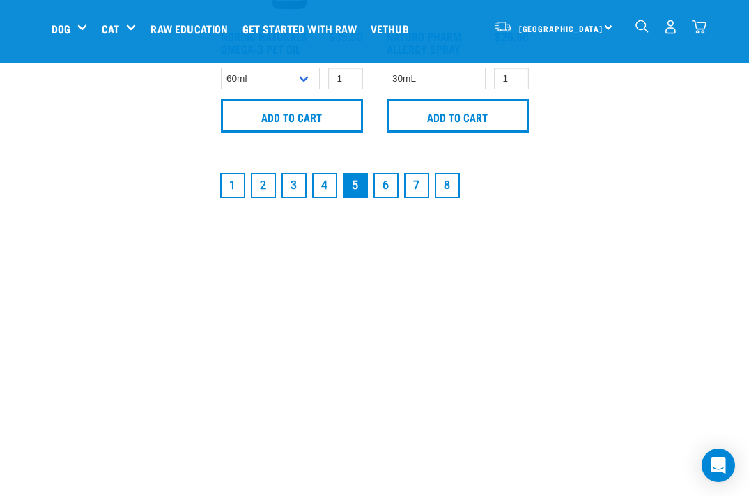
click at [389, 198] on link "6" at bounding box center [386, 185] width 25 height 25
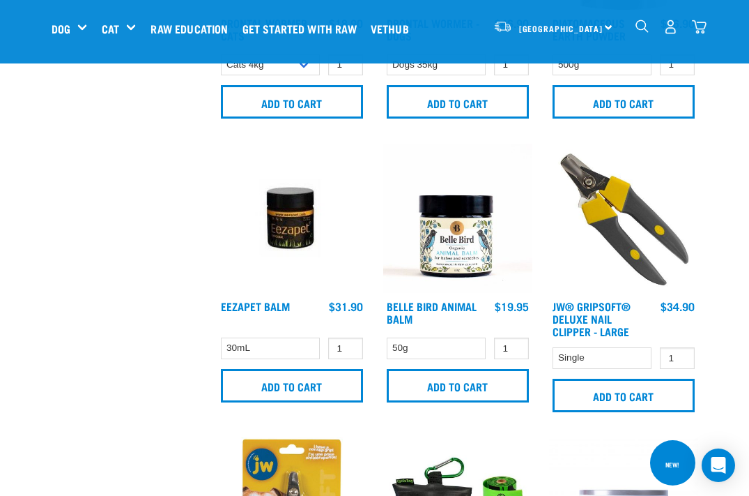
scroll to position [1969, 0]
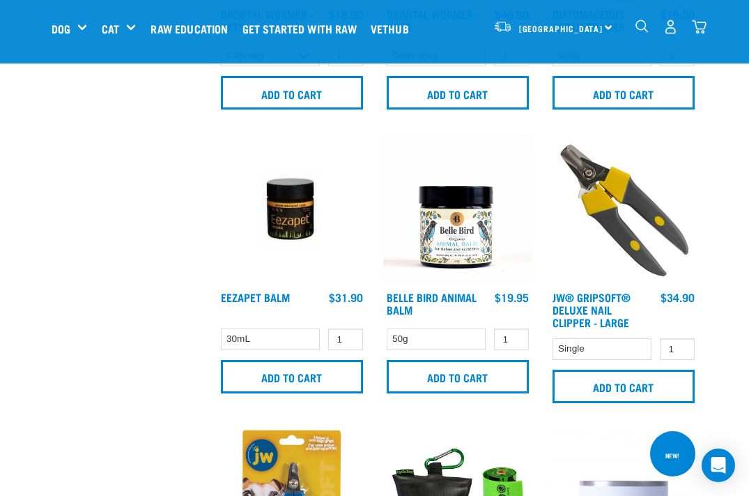
click at [703, 24] on img "dropdown navigation" at bounding box center [699, 27] width 15 height 15
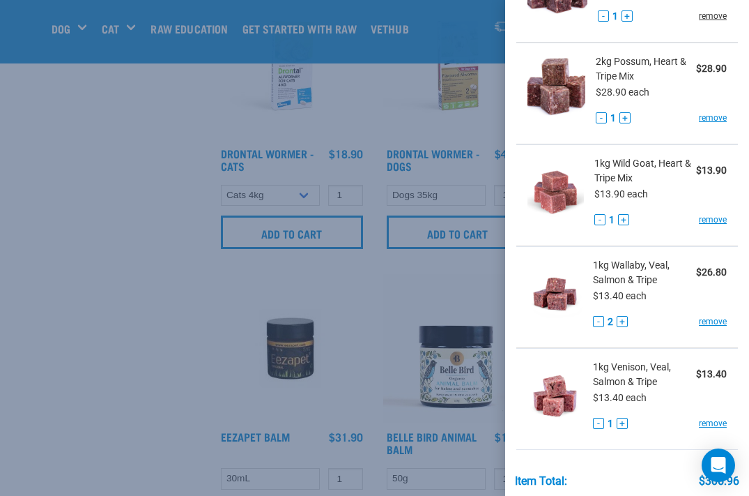
scroll to position [1235, 0]
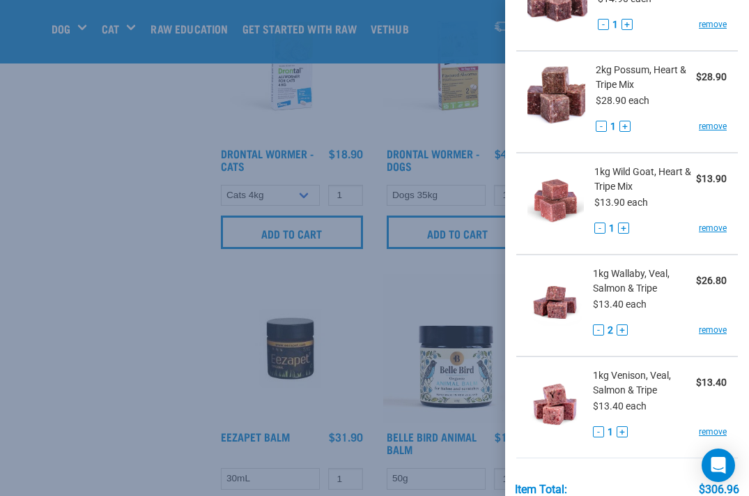
click at [598, 329] on button "-" at bounding box center [598, 329] width 11 height 11
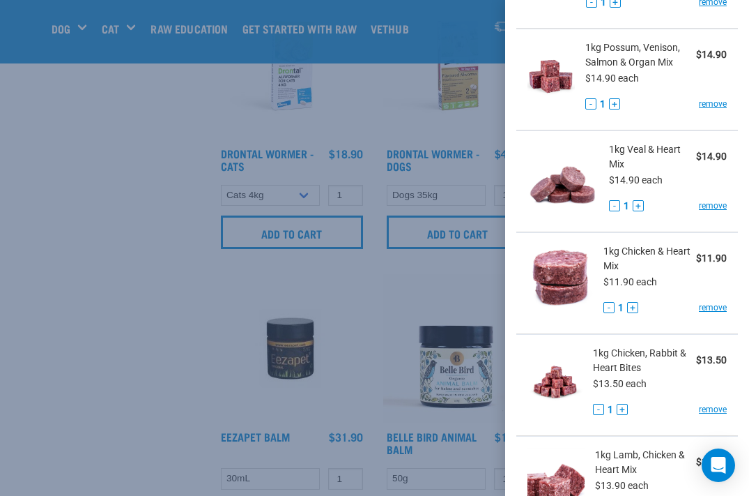
scroll to position [1727, 0]
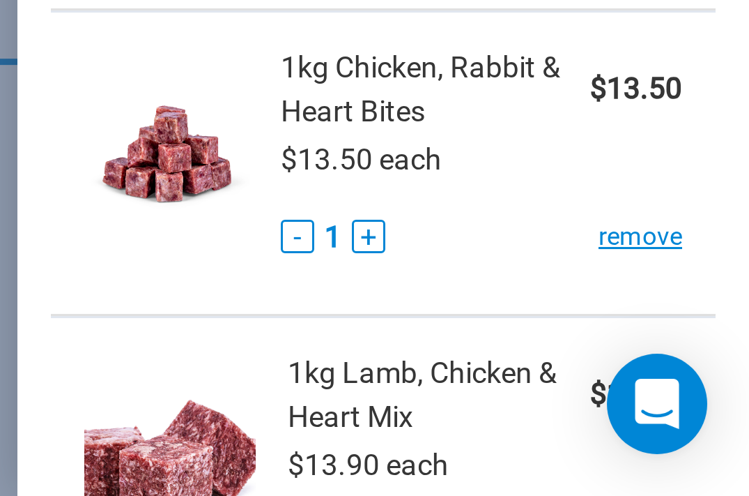
click at [583, 346] on div "1kg Chicken, Rabbit & Heart Bites $13.50 $13.50 each - 1 + remove" at bounding box center [655, 385] width 144 height 78
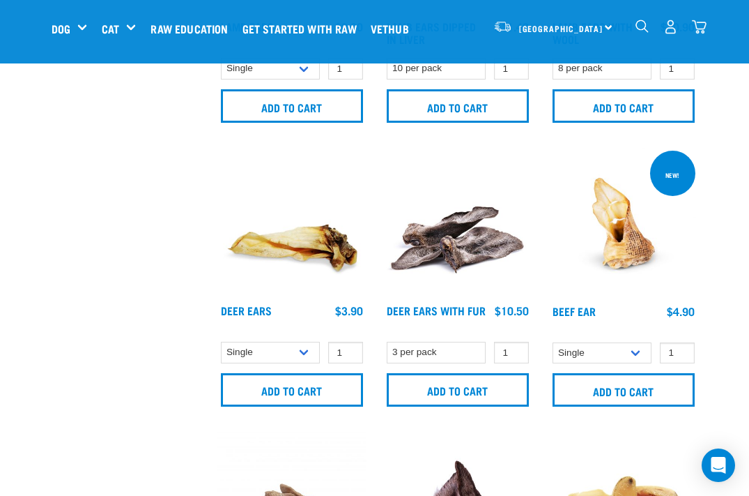
scroll to position [860, 0]
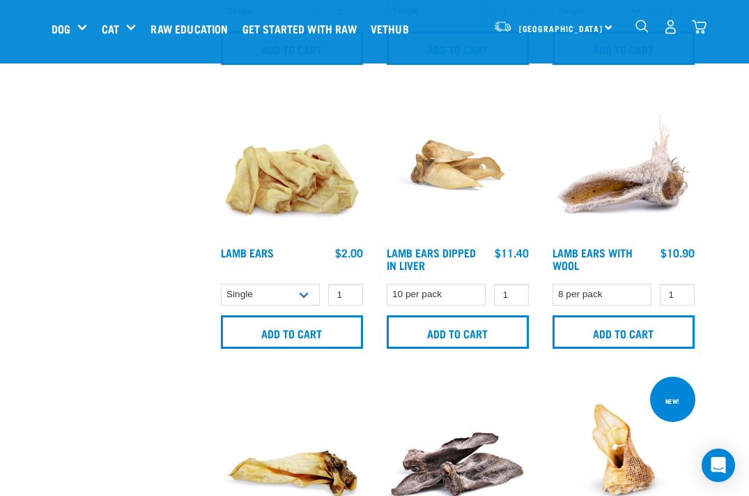
click at [701, 29] on img "dropdown navigation" at bounding box center [699, 27] width 15 height 15
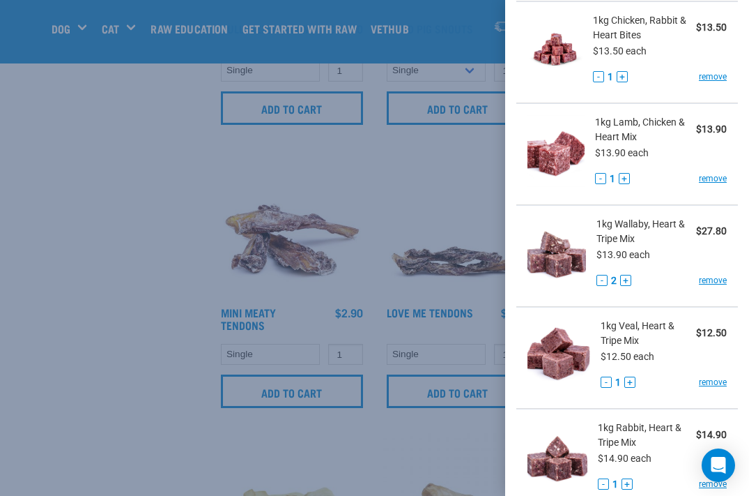
scroll to position [782, 0]
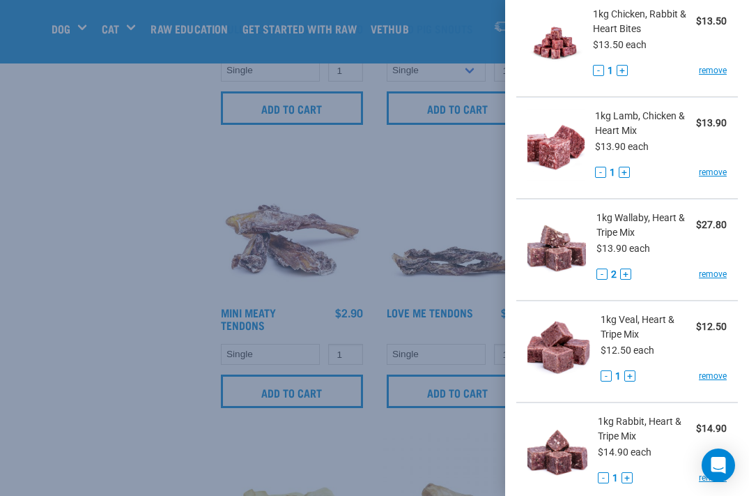
click at [603, 270] on button "-" at bounding box center [602, 273] width 11 height 11
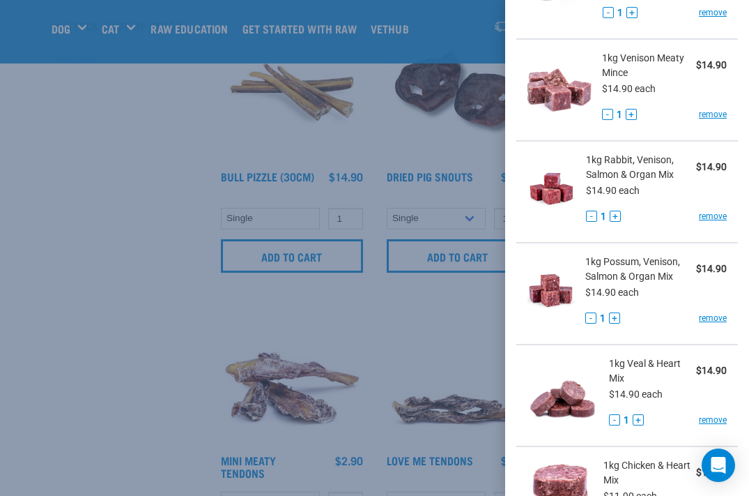
scroll to position [202, 0]
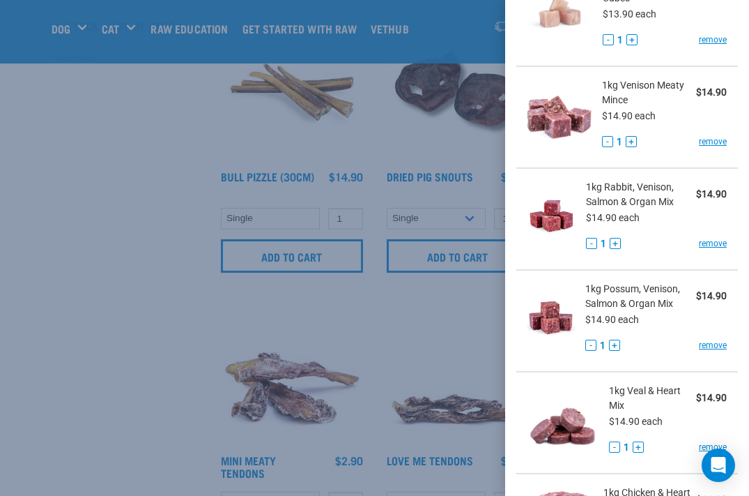
click at [102, 222] on div at bounding box center [374, 248] width 749 height 496
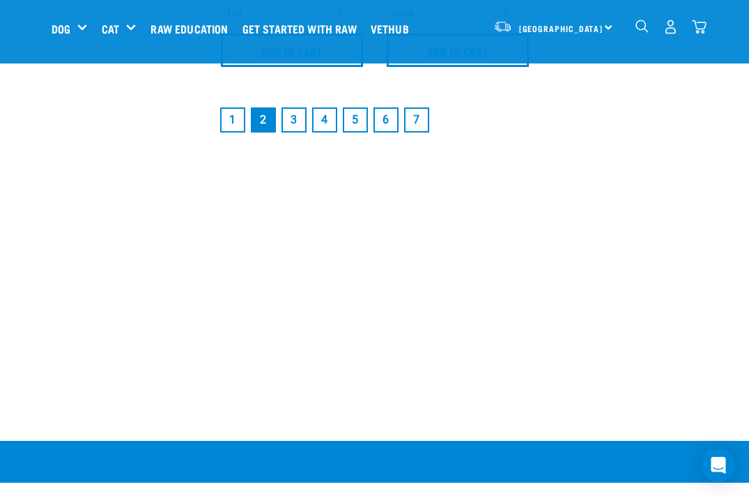
scroll to position [3145, 0]
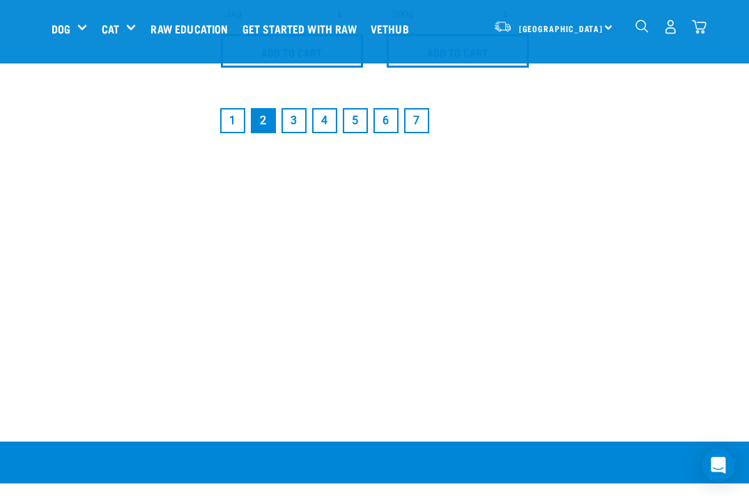
click at [237, 120] on link "1" at bounding box center [232, 120] width 25 height 25
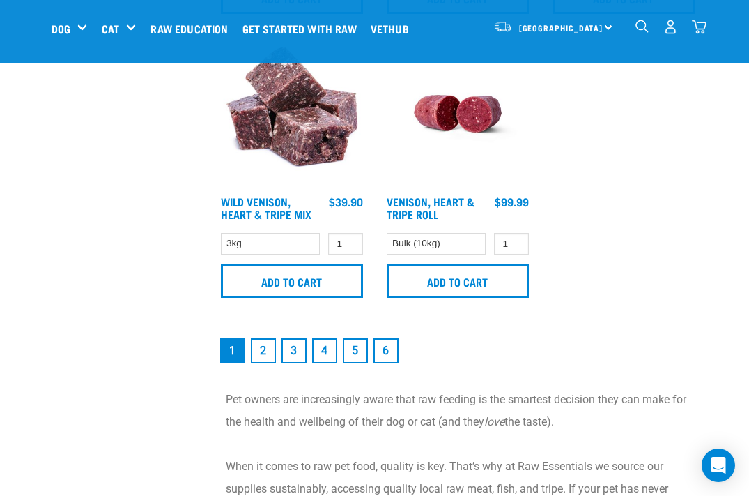
scroll to position [2908, 0]
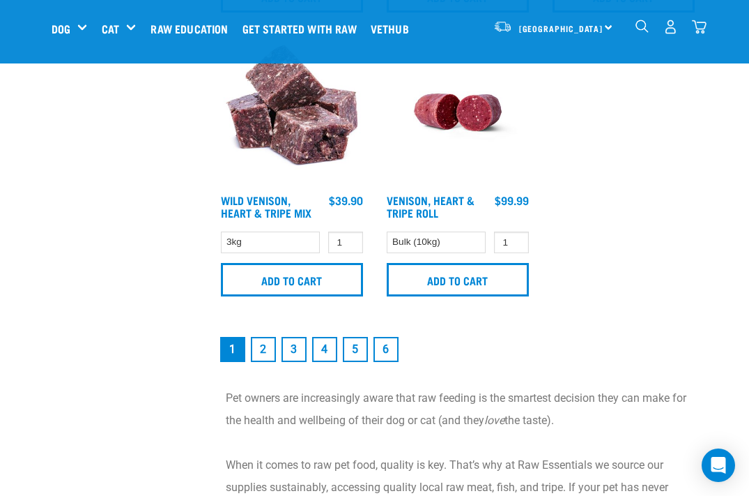
click at [237, 356] on link "1" at bounding box center [232, 349] width 25 height 25
click at [238, 356] on link "1" at bounding box center [232, 349] width 25 height 25
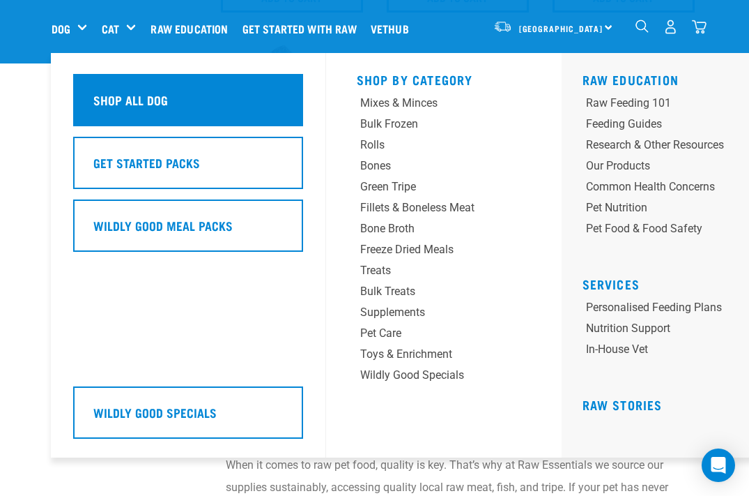
click at [142, 88] on div "Shop All Dog" at bounding box center [188, 100] width 230 height 52
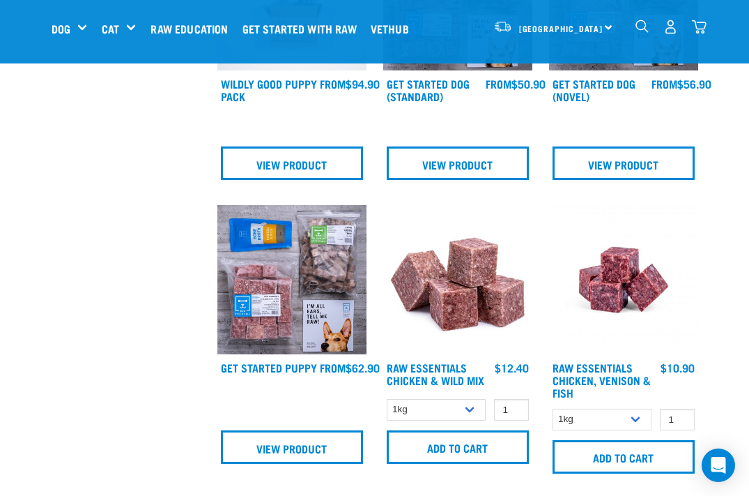
scroll to position [746, 0]
click at [512, 420] on input "0" at bounding box center [511, 410] width 35 height 22
click at [515, 414] on input "1" at bounding box center [511, 410] width 35 height 22
click at [515, 414] on input "2" at bounding box center [511, 410] width 35 height 22
click at [515, 414] on input "3" at bounding box center [511, 410] width 35 height 22
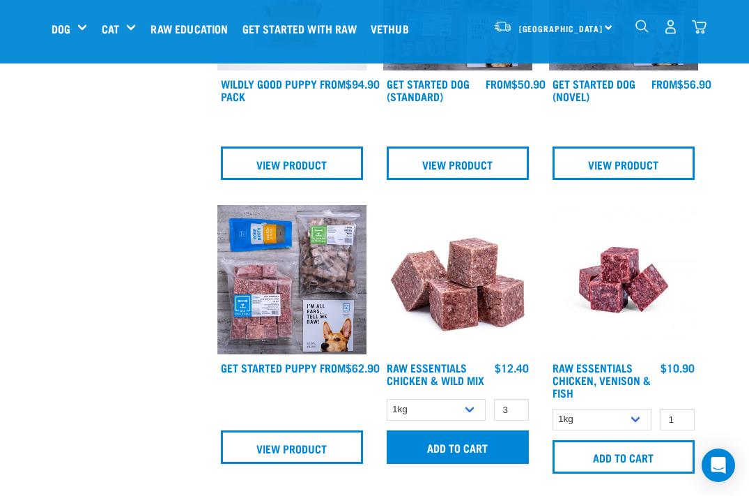
click at [455, 463] on input "Add to cart" at bounding box center [458, 446] width 142 height 33
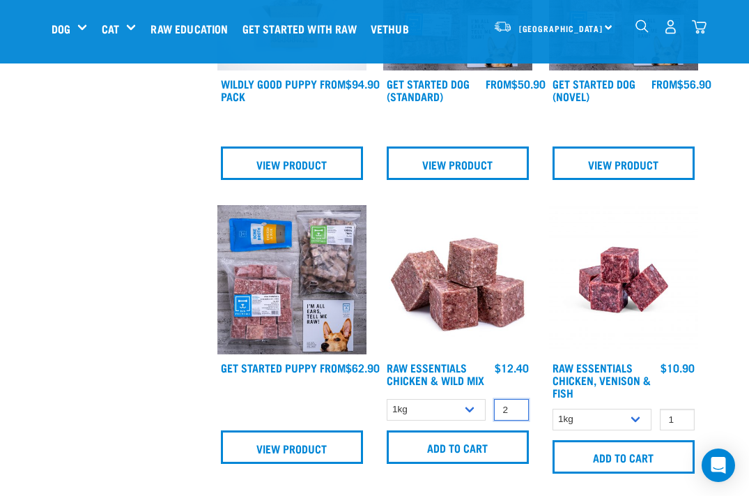
click at [514, 419] on input "2" at bounding box center [511, 410] width 35 height 22
type input "1"
click at [514, 419] on input "1" at bounding box center [511, 410] width 35 height 22
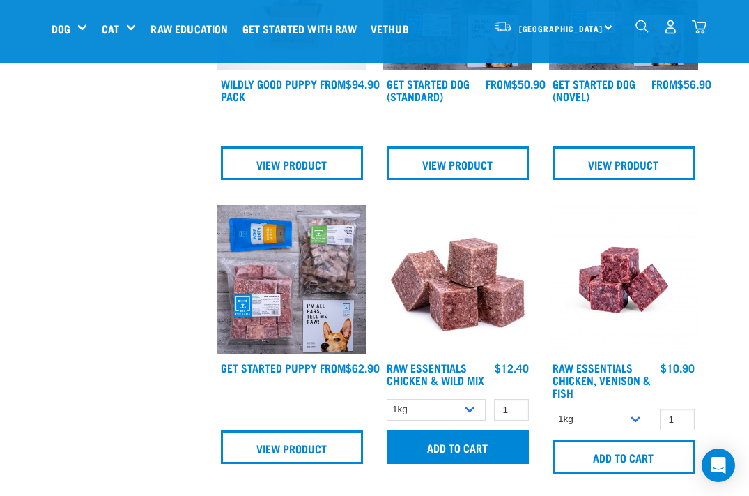
click at [446, 455] on input "Add to cart" at bounding box center [458, 446] width 142 height 33
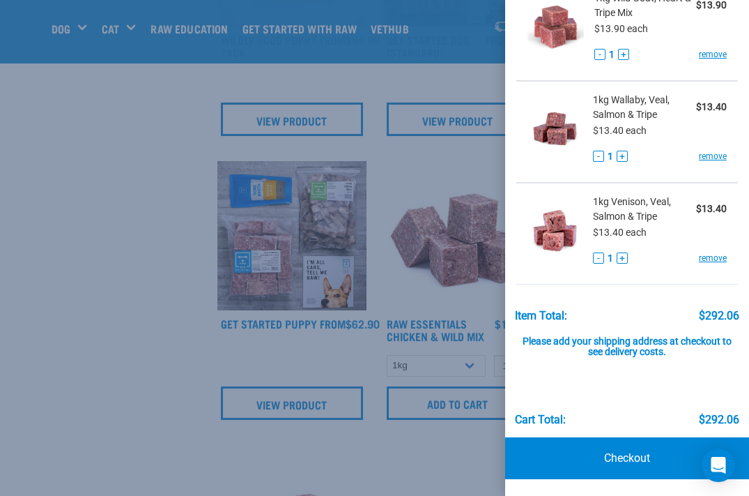
scroll to position [1509, 0]
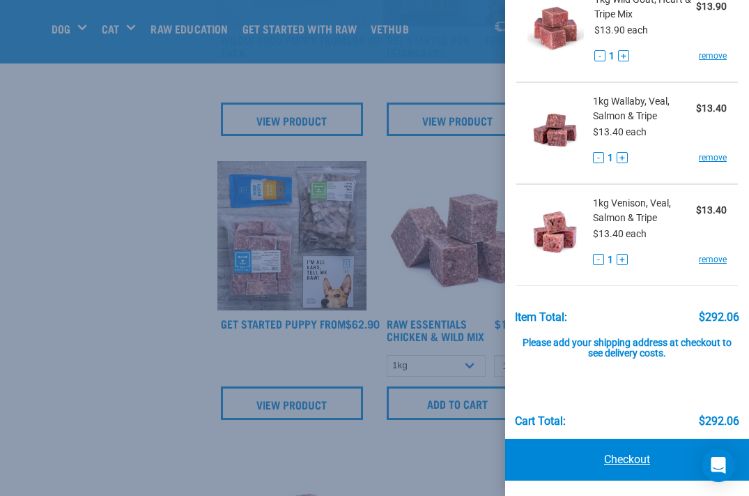
click at [637, 457] on link "Checkout" at bounding box center [627, 459] width 244 height 42
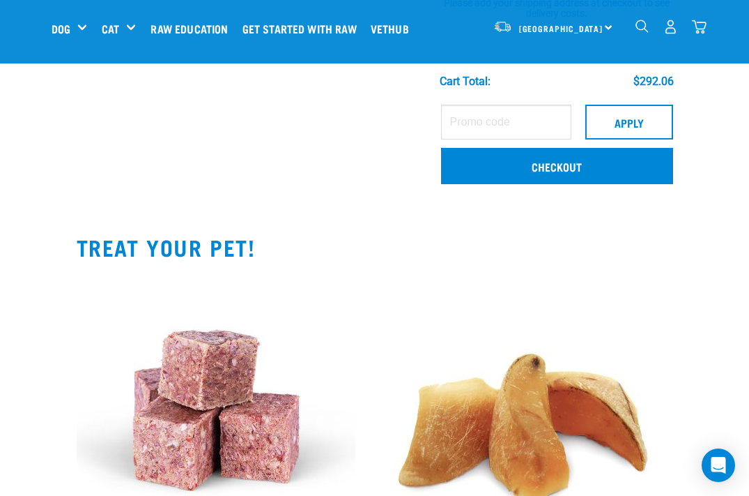
scroll to position [1780, 0]
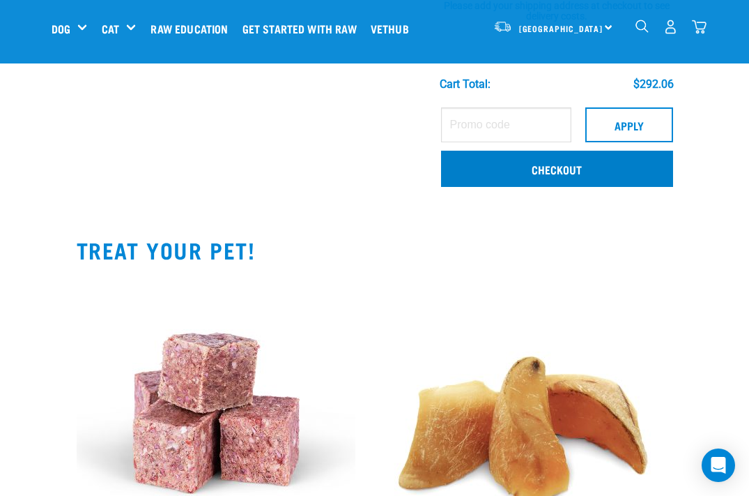
click at [583, 167] on link "Checkout" at bounding box center [557, 169] width 232 height 36
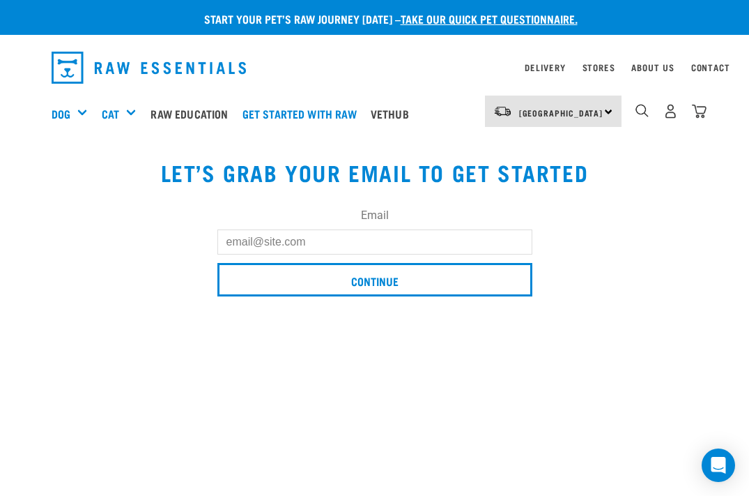
click at [275, 240] on input "Email" at bounding box center [374, 241] width 315 height 25
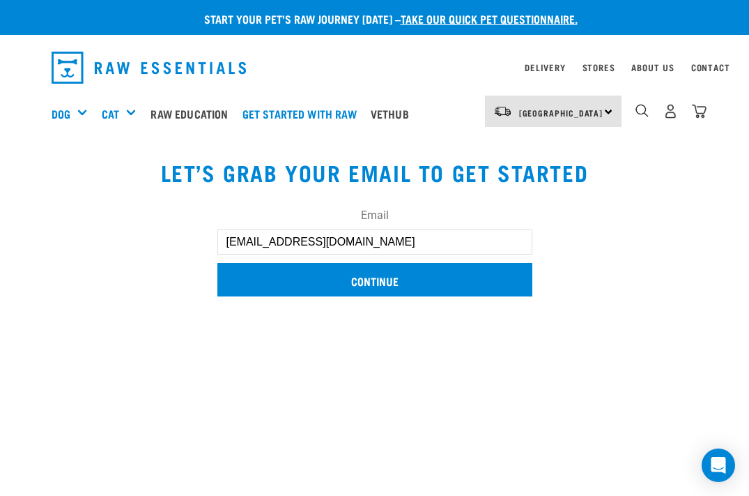
type input "marnpoll@xtra.co.nz"
click at [411, 272] on input "Continue" at bounding box center [374, 279] width 315 height 33
click at [359, 282] on input "Continue" at bounding box center [374, 279] width 315 height 33
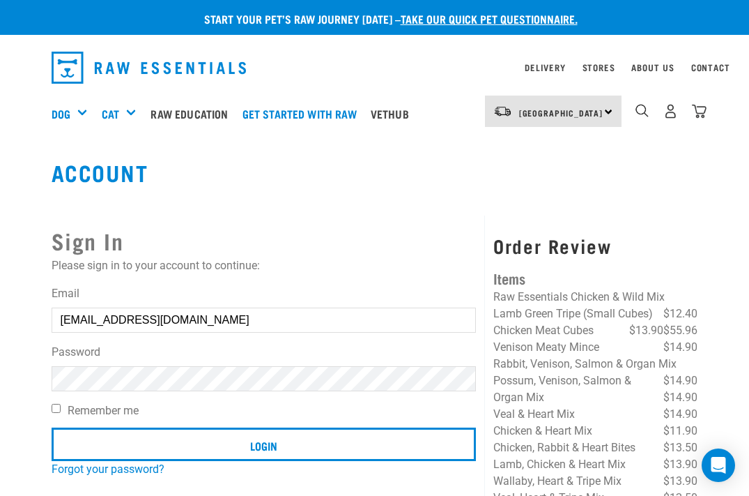
click at [296, 220] on div "Sign In Please sign in to your account to continue: Email marnpoll@xtra.co.nz P…" at bounding box center [264, 460] width 443 height 491
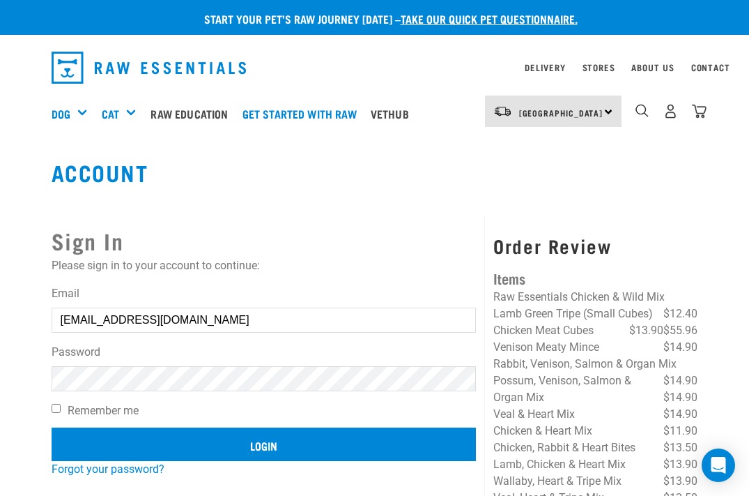
click at [233, 444] on input "Login" at bounding box center [264, 443] width 425 height 33
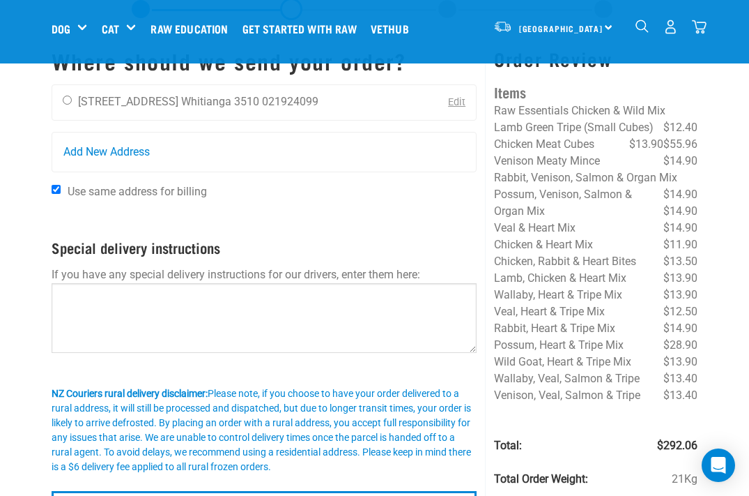
scroll to position [61, 0]
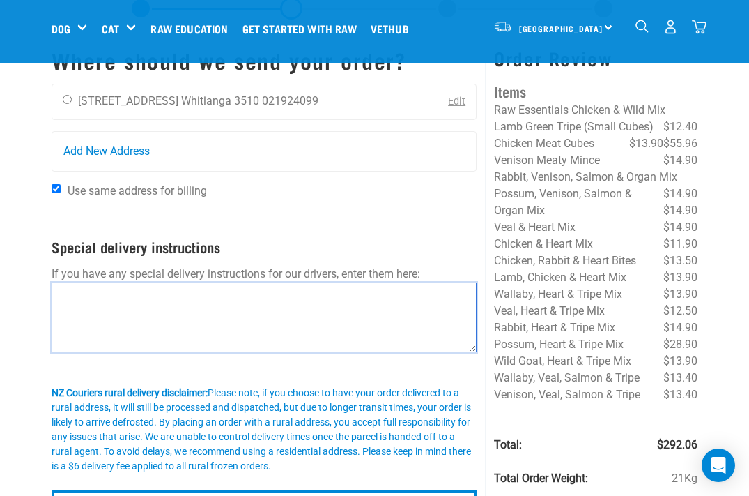
click at [72, 292] on textarea at bounding box center [265, 317] width 426 height 70
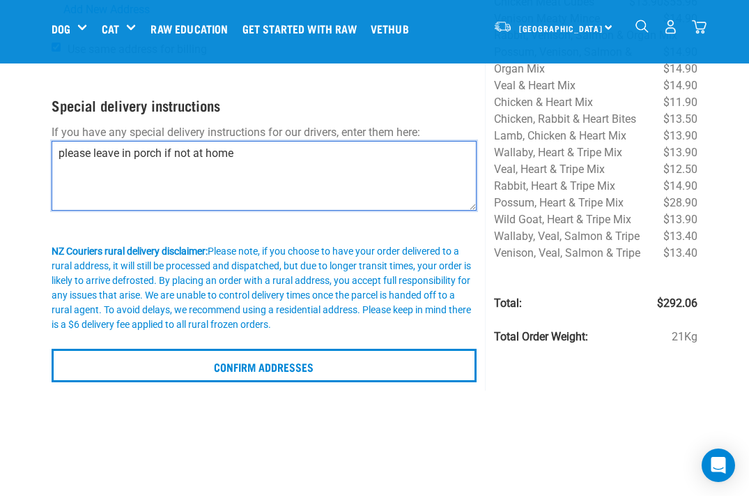
scroll to position [226, 0]
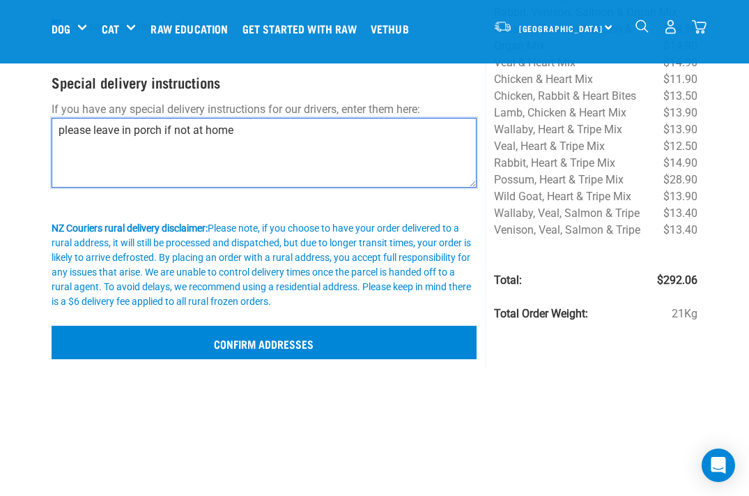
type textarea "please leave in porch if not at home"
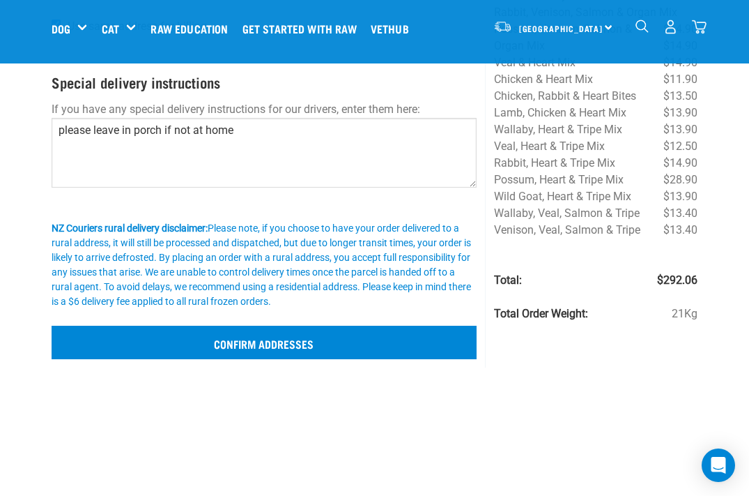
click at [171, 337] on input "Confirm addresses" at bounding box center [265, 342] width 426 height 33
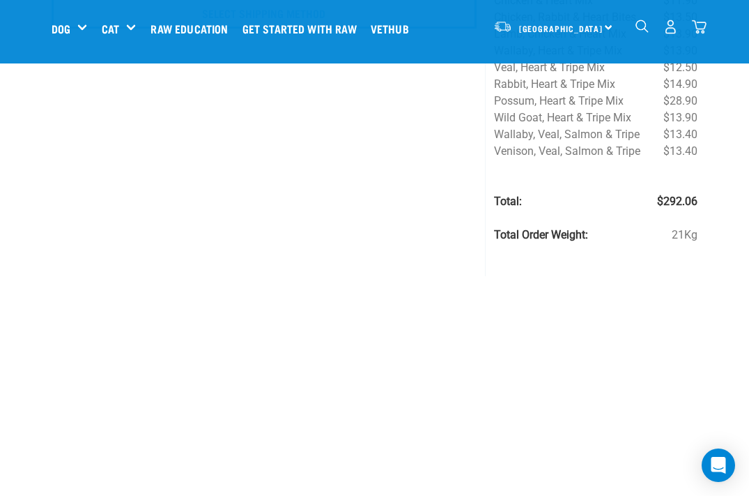
scroll to position [332, 0]
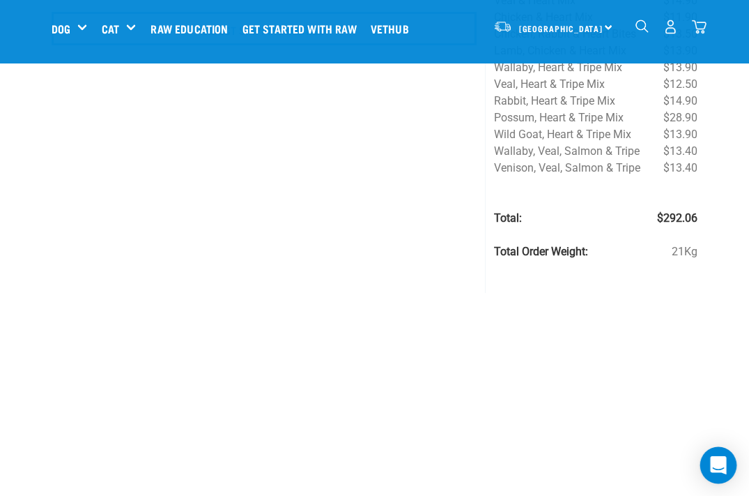
click at [716, 465] on icon "Open Intercom Messenger" at bounding box center [718, 465] width 16 height 18
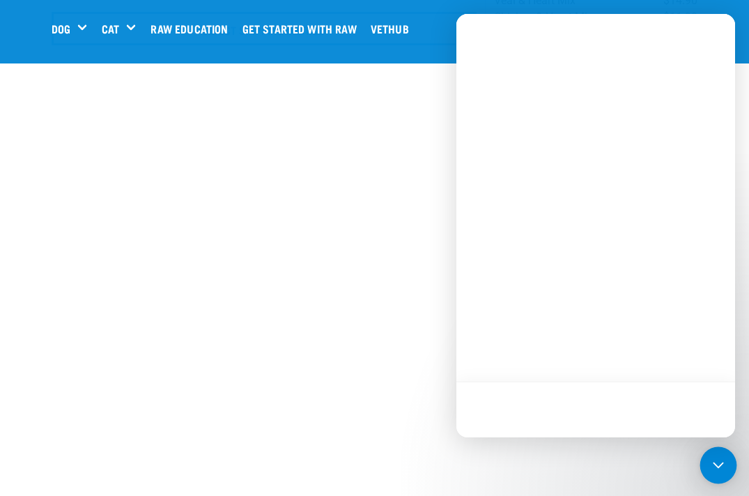
scroll to position [0, 0]
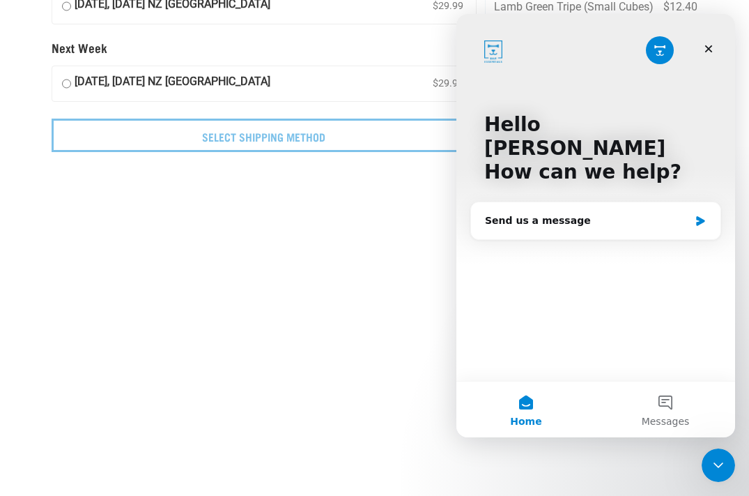
click at [523, 242] on div "Hello Marnie How can we help?" at bounding box center [596, 151] width 251 height 275
click at [508, 213] on div "Send us a message" at bounding box center [587, 220] width 204 height 15
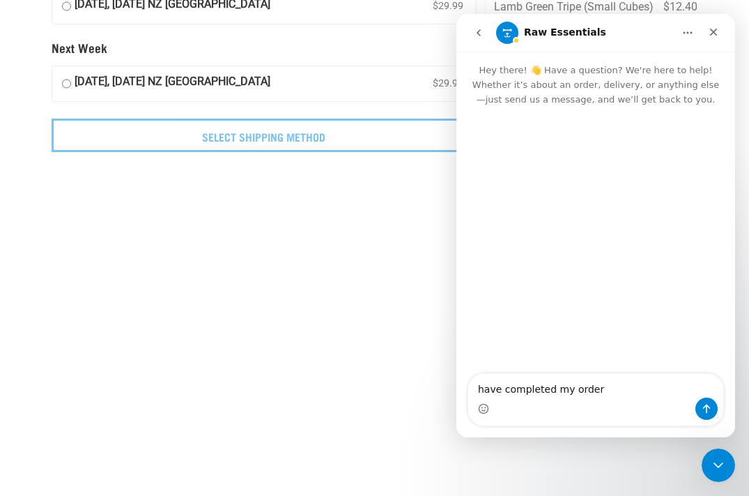
type textarea "have completed my order."
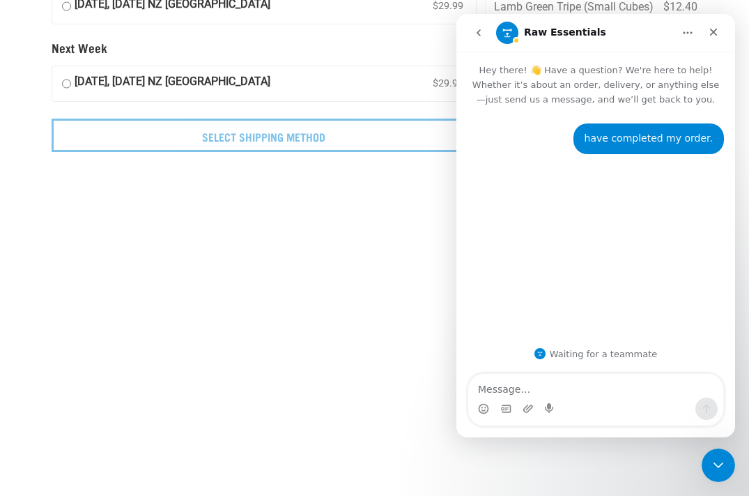
type textarea "n"
type textarea "how do I pay?"
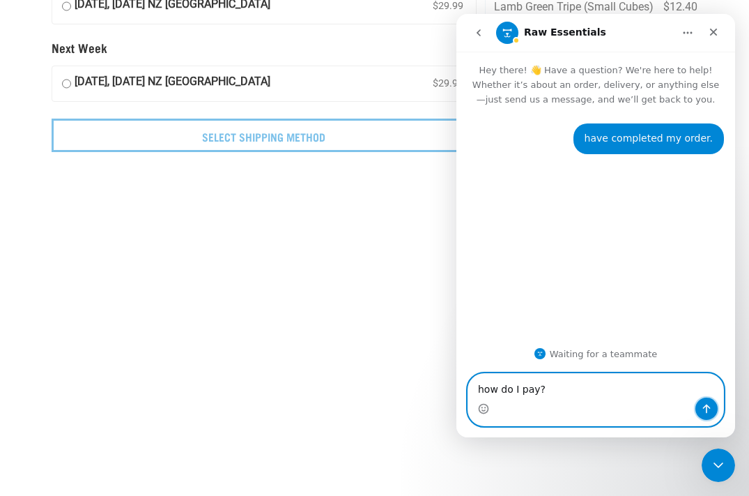
click at [709, 403] on icon "Send a message…" at bounding box center [706, 408] width 11 height 11
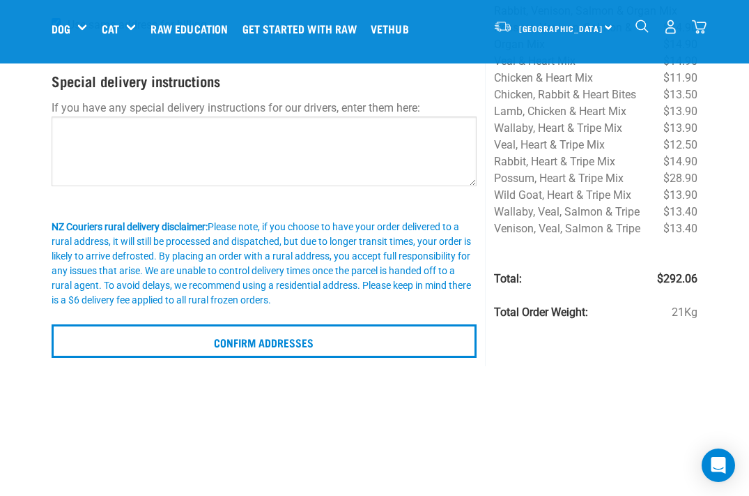
scroll to position [234, 0]
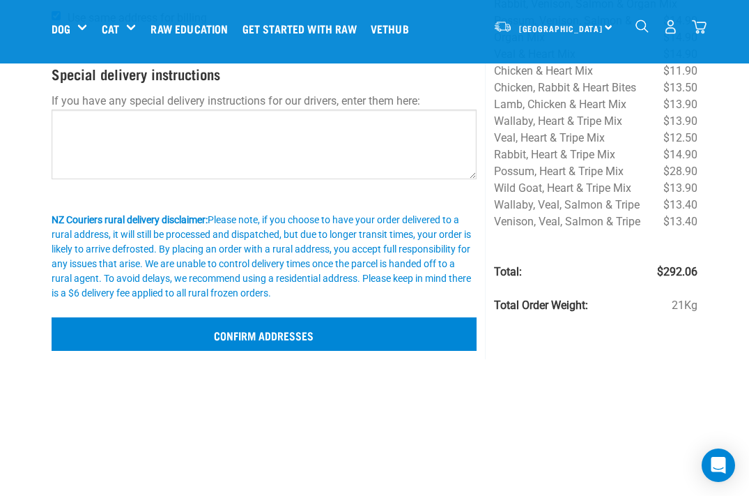
click at [212, 319] on input "Confirm addresses" at bounding box center [265, 333] width 426 height 33
click at [214, 326] on input "Confirm addresses" at bounding box center [265, 333] width 426 height 33
click at [256, 327] on input "Confirm addresses" at bounding box center [265, 333] width 426 height 33
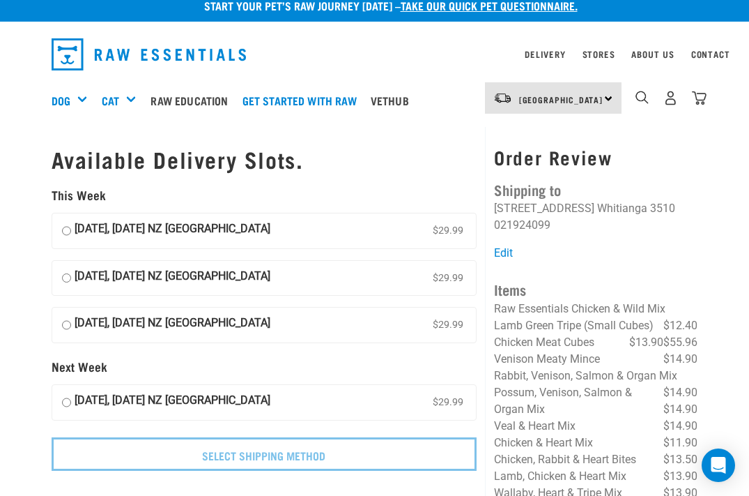
scroll to position [12, 0]
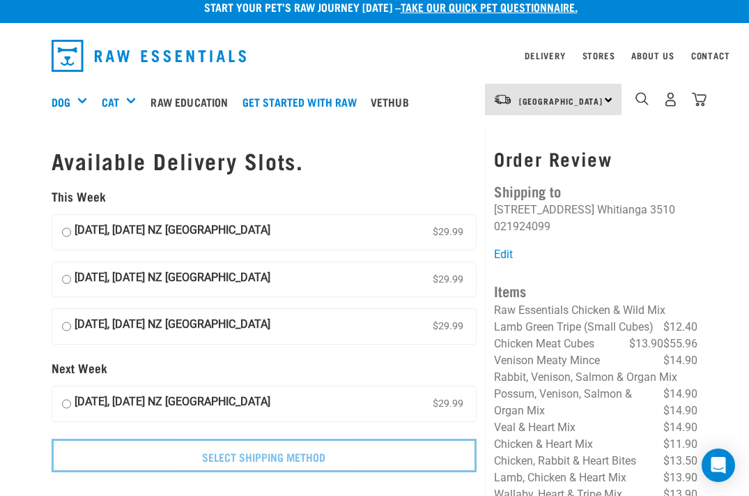
click at [64, 224] on input "[DATE], [DATE] NZ [GEOGRAPHIC_DATA] $29.99" at bounding box center [66, 232] width 9 height 21
radio input "true"
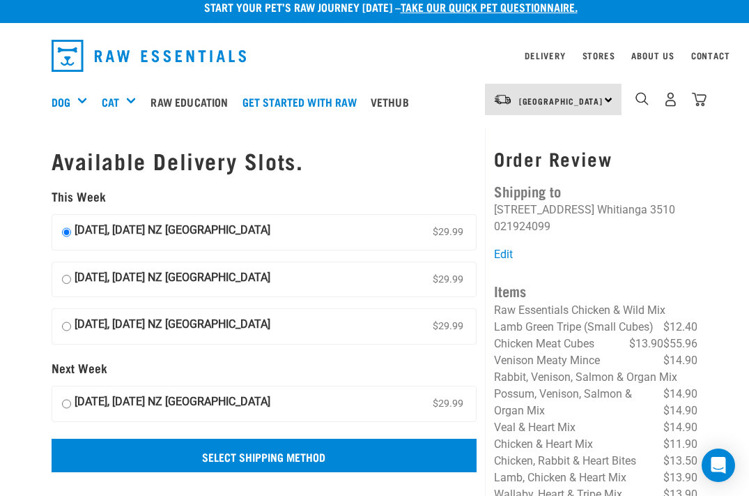
click at [275, 445] on input "Select Shipping Method" at bounding box center [265, 454] width 426 height 33
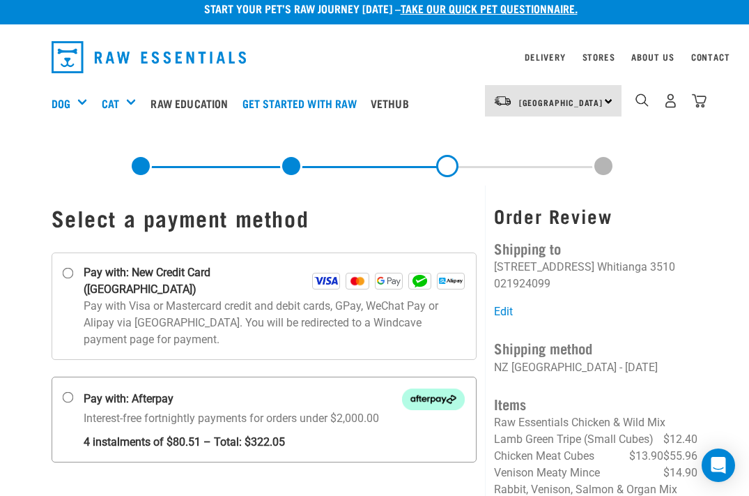
scroll to position [13, 0]
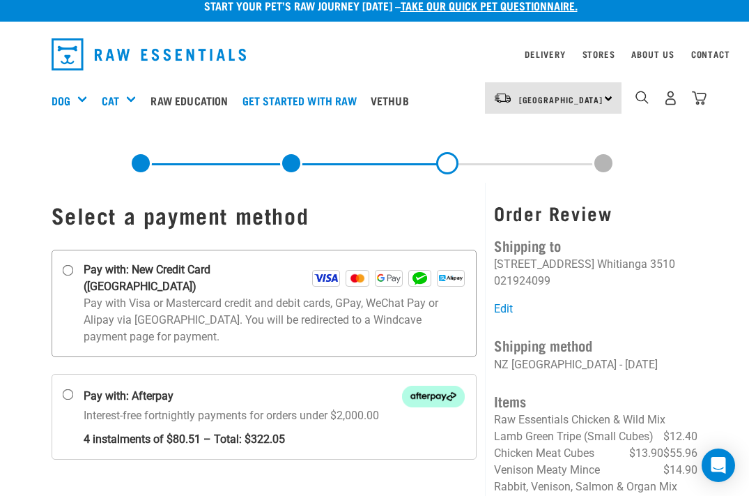
click at [66, 268] on input "Pay with: New Credit Card ([GEOGRAPHIC_DATA])" at bounding box center [67, 270] width 11 height 11
radio input "true"
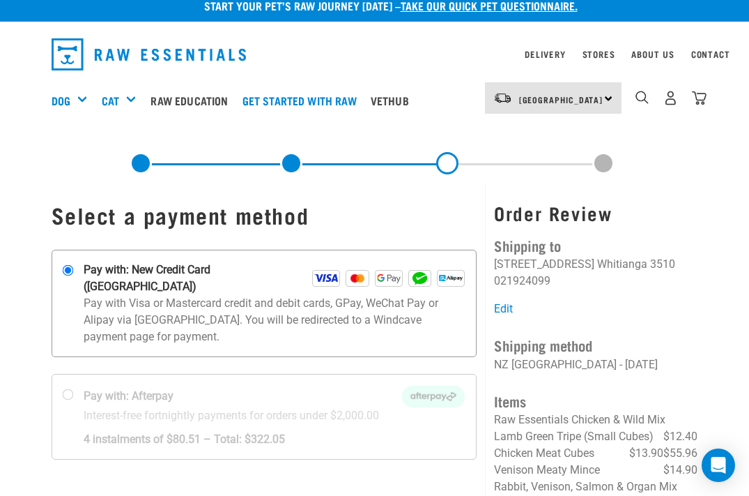
click at [316, 270] on img at bounding box center [326, 278] width 28 height 17
click at [73, 270] on input "Pay with: New Credit Card ([GEOGRAPHIC_DATA])" at bounding box center [67, 270] width 11 height 11
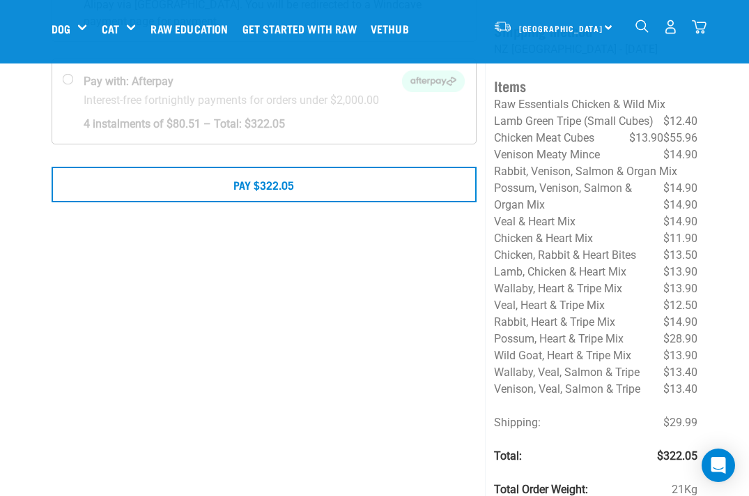
scroll to position [209, 0]
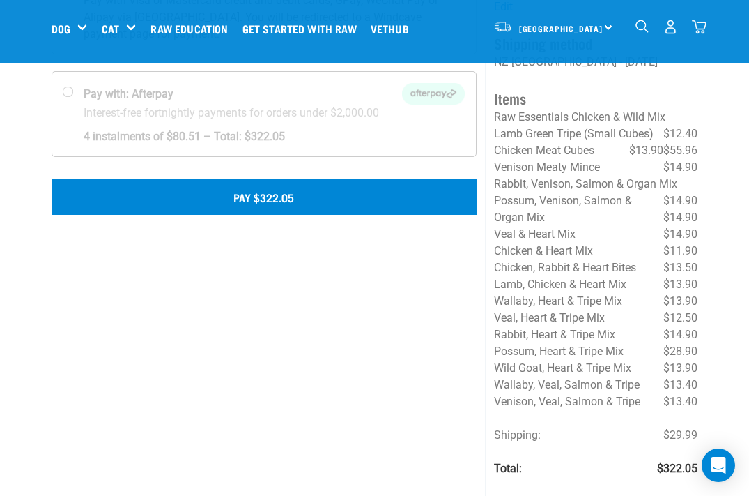
click at [245, 185] on button "Pay $322.05" at bounding box center [265, 196] width 426 height 35
